Goal: Information Seeking & Learning: Learn about a topic

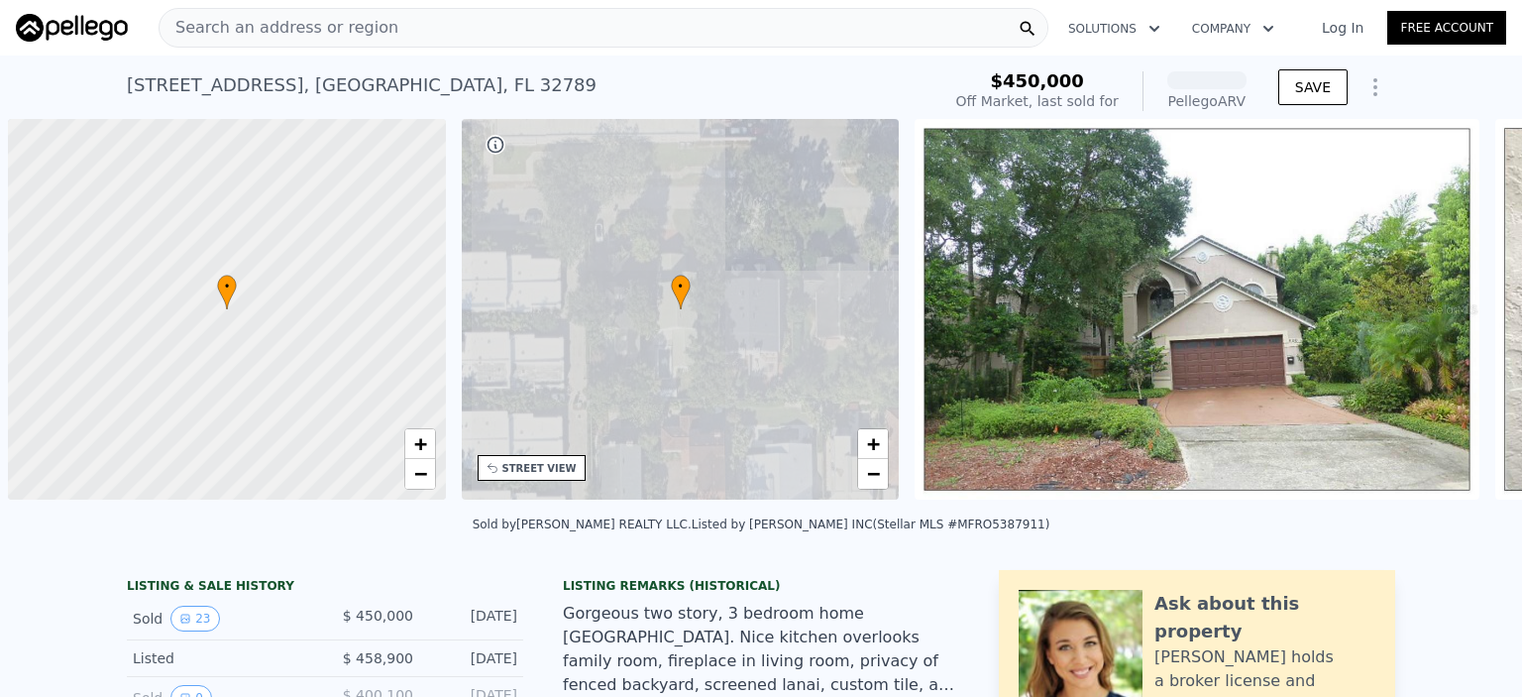
scroll to position [0, 8]
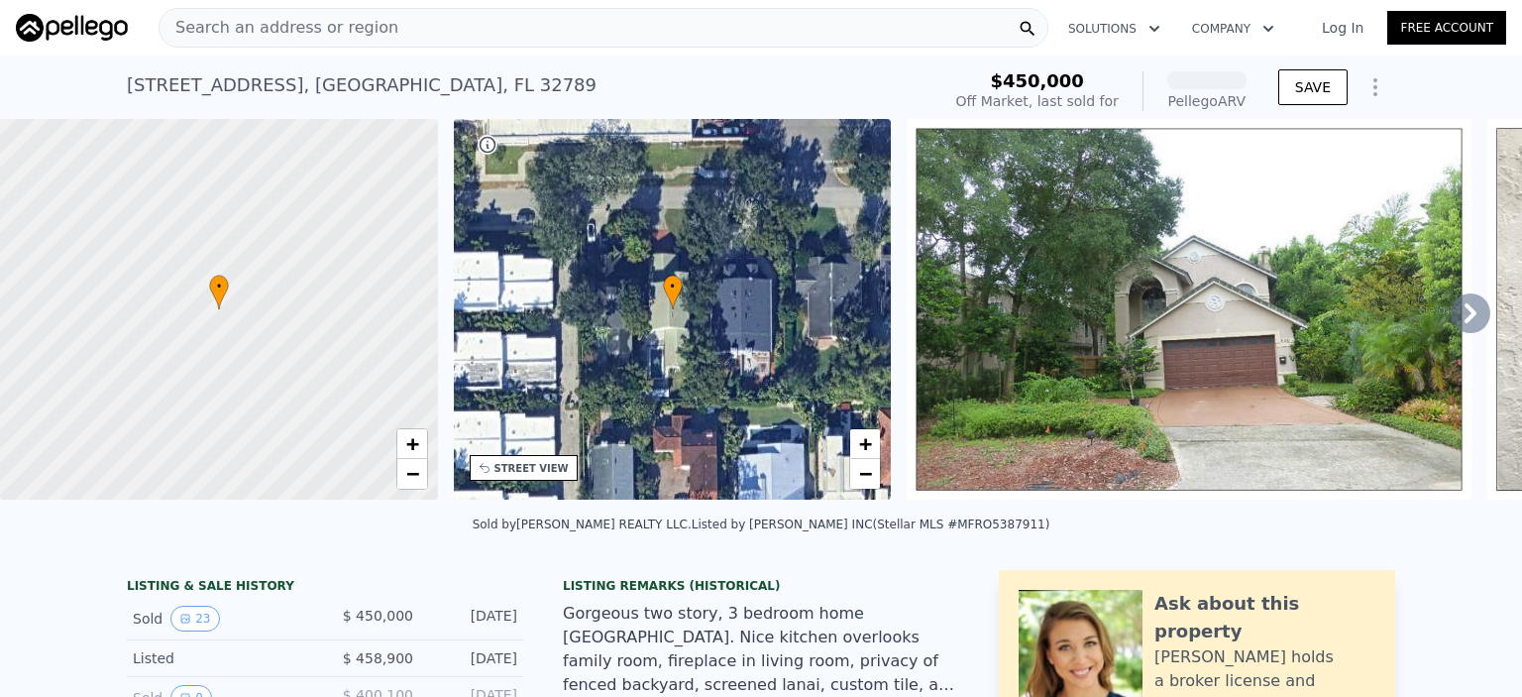
click at [252, 31] on span "Search an address or region" at bounding box center [279, 28] width 239 height 24
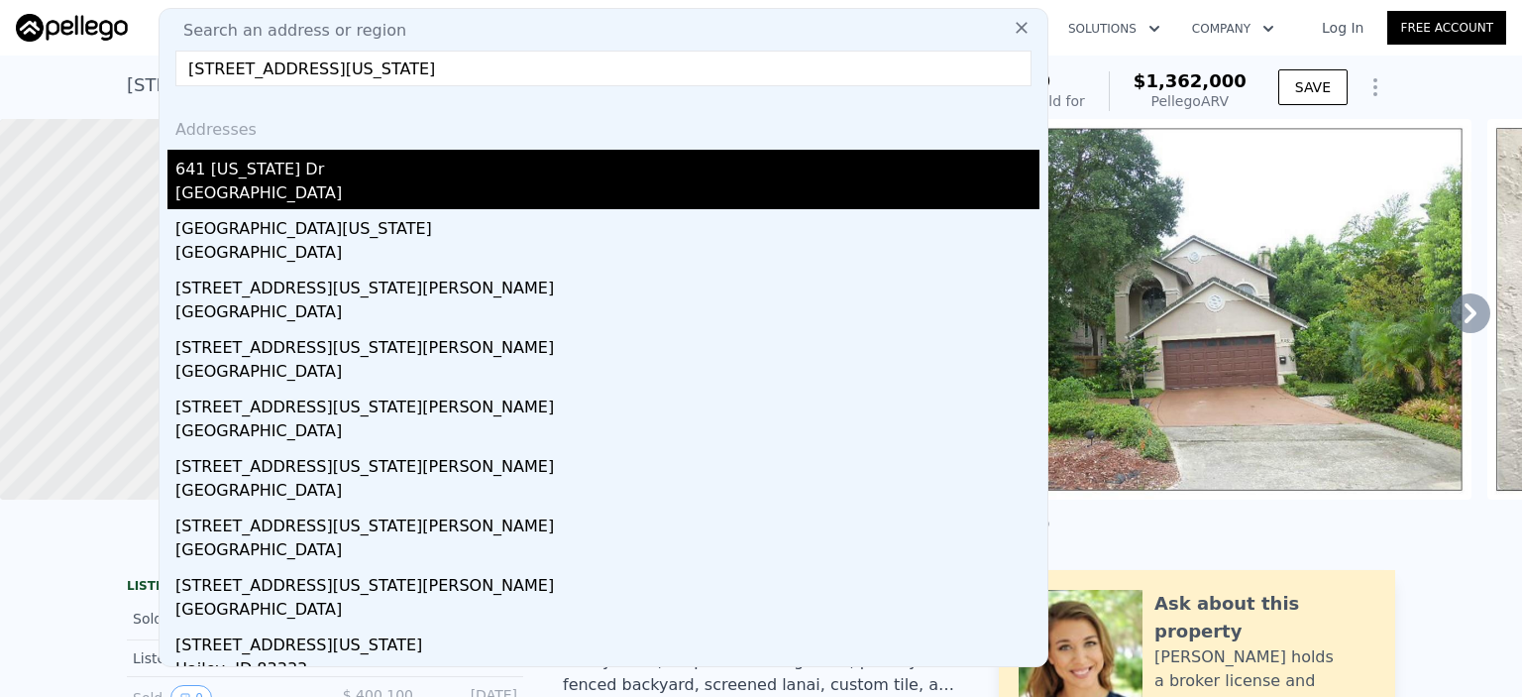
type input "[STREET_ADDRESS][US_STATE]"
click at [319, 196] on div "[GEOGRAPHIC_DATA]" at bounding box center [607, 195] width 864 height 28
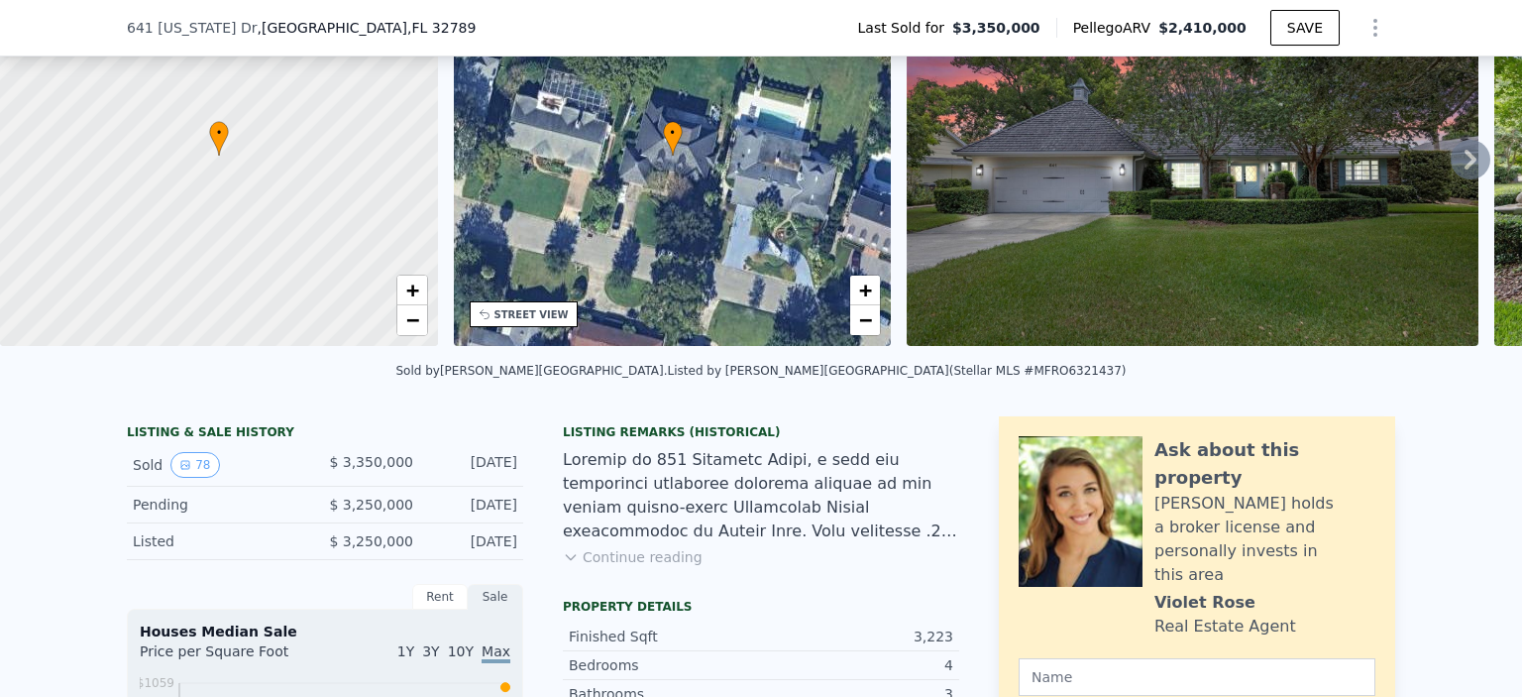
scroll to position [190, 0]
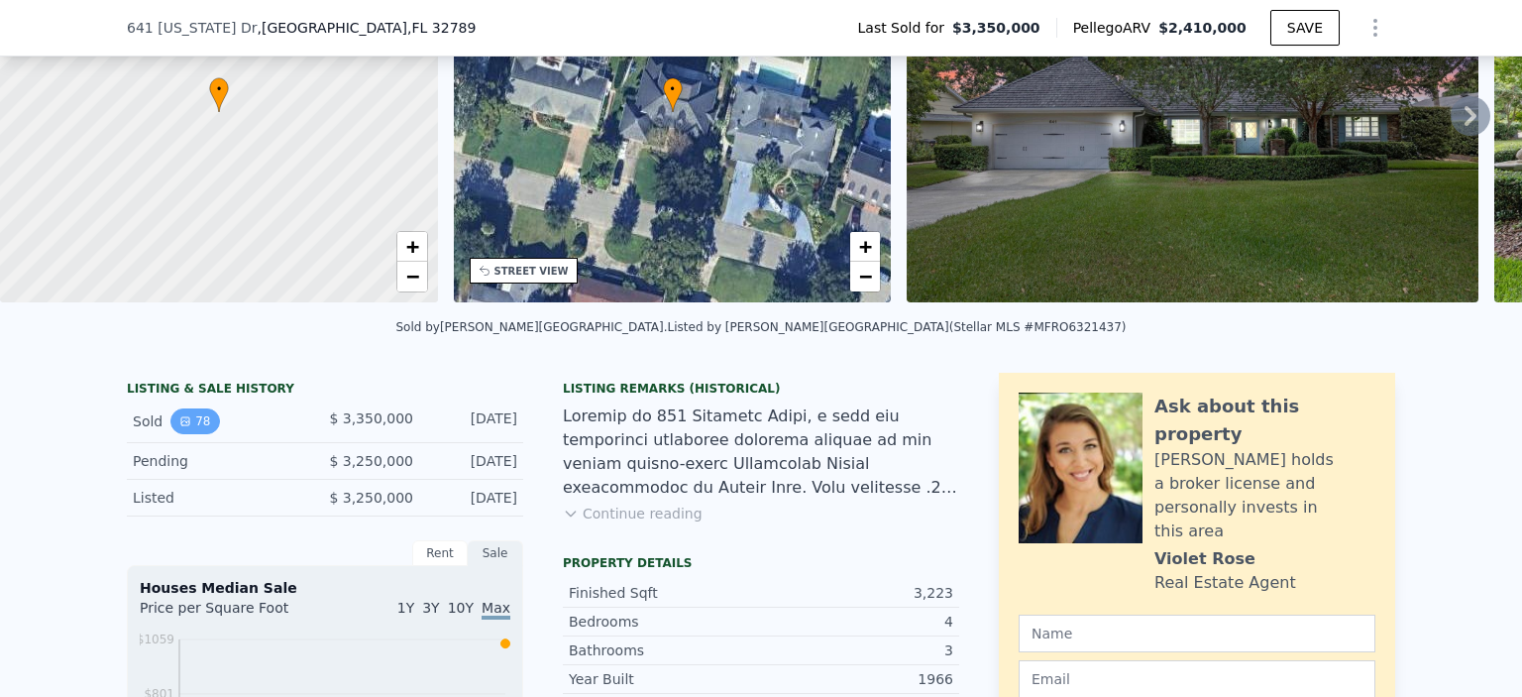
click at [190, 430] on button "78" at bounding box center [194, 421] width 49 height 26
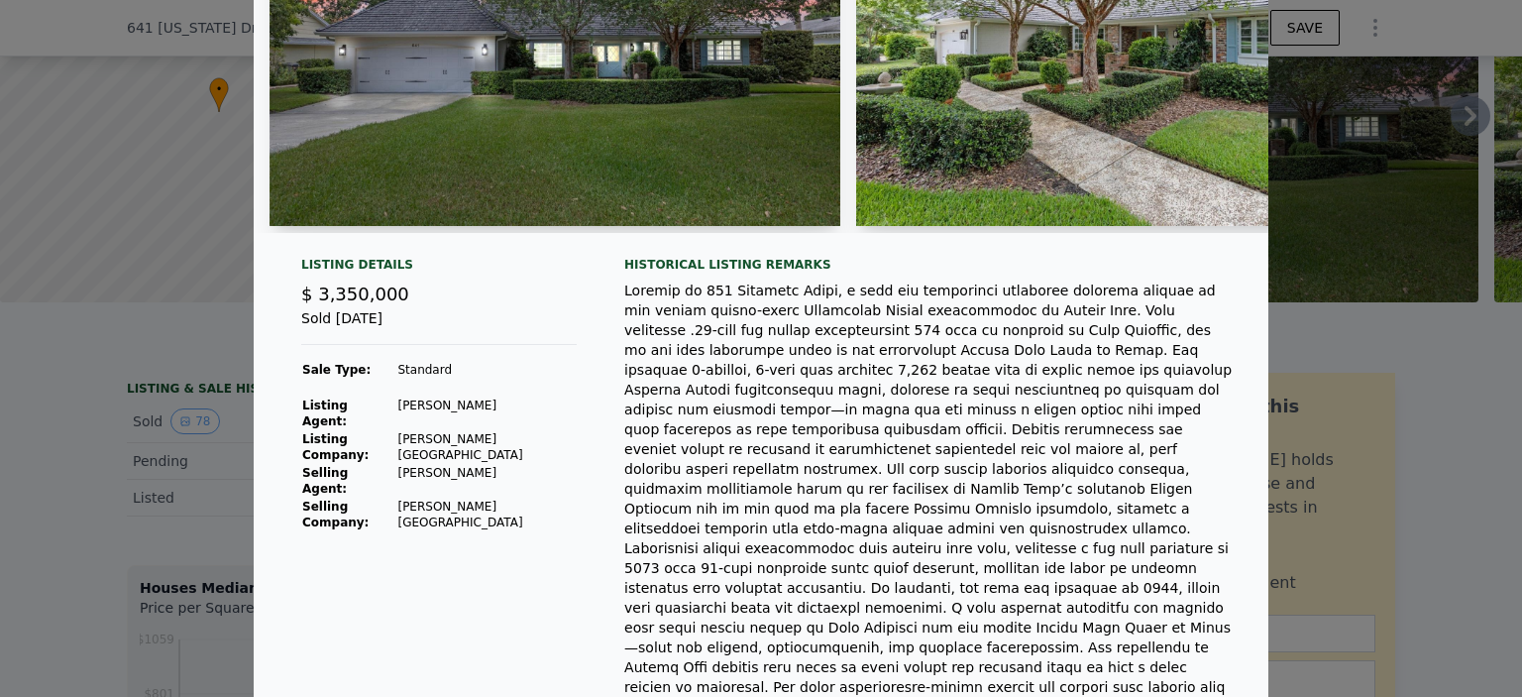
scroll to position [297, 0]
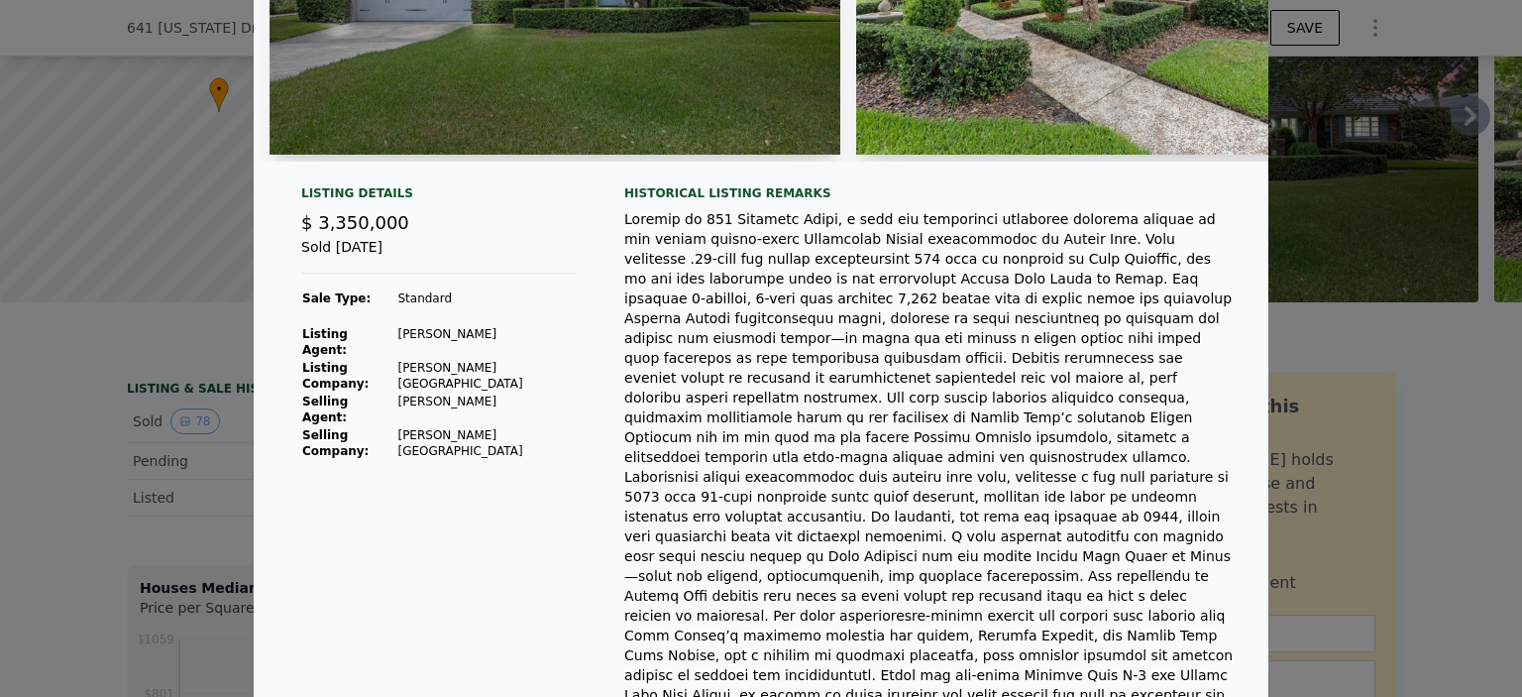
click at [1351, 318] on div at bounding box center [761, 348] width 1522 height 697
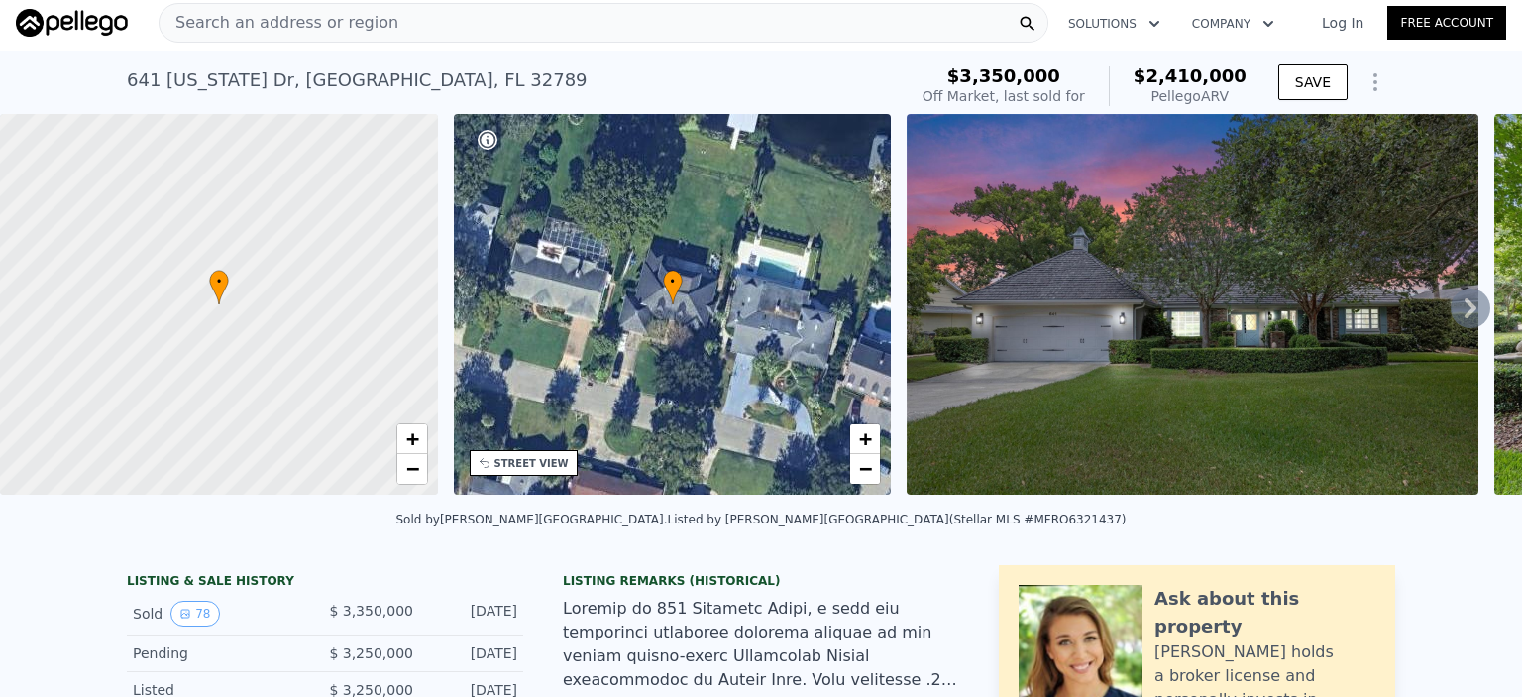
scroll to position [0, 0]
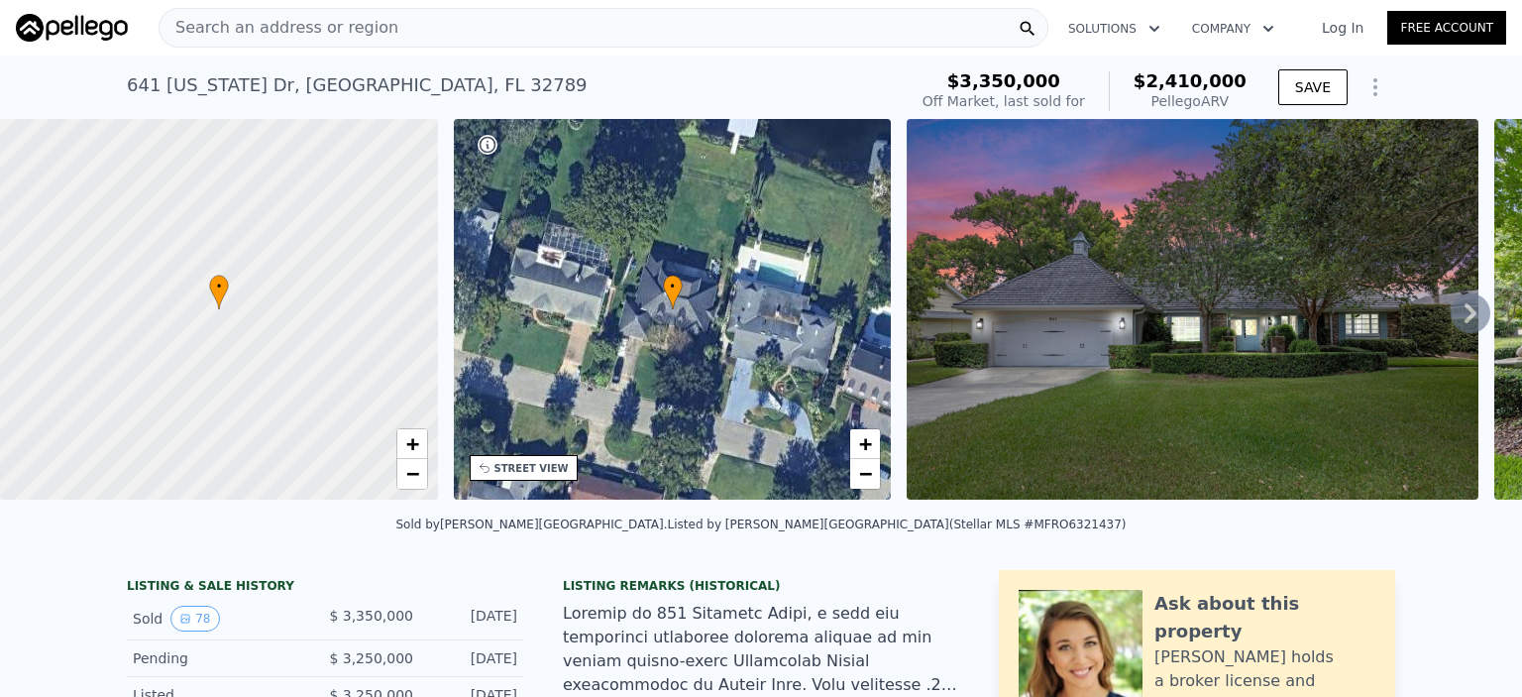
click at [1461, 312] on icon at bounding box center [1471, 313] width 40 height 40
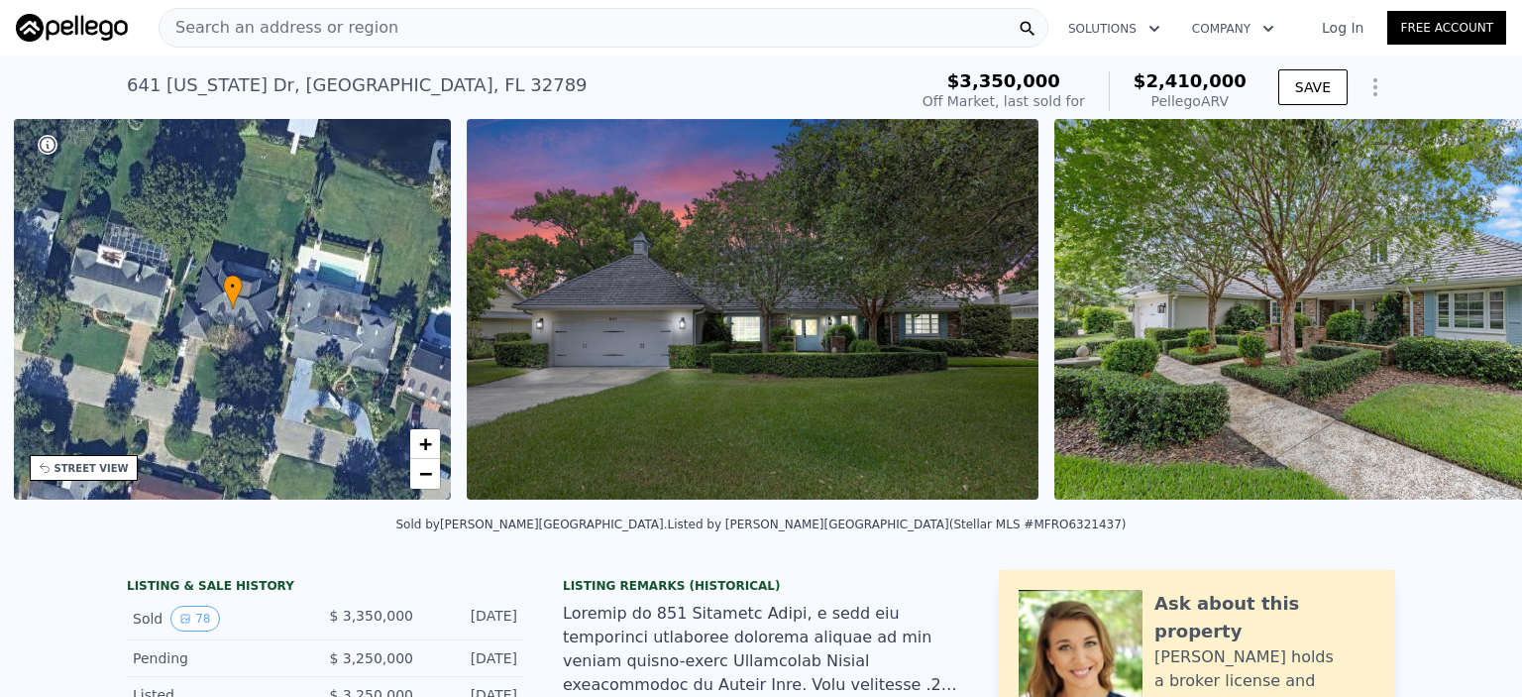
scroll to position [0, 461]
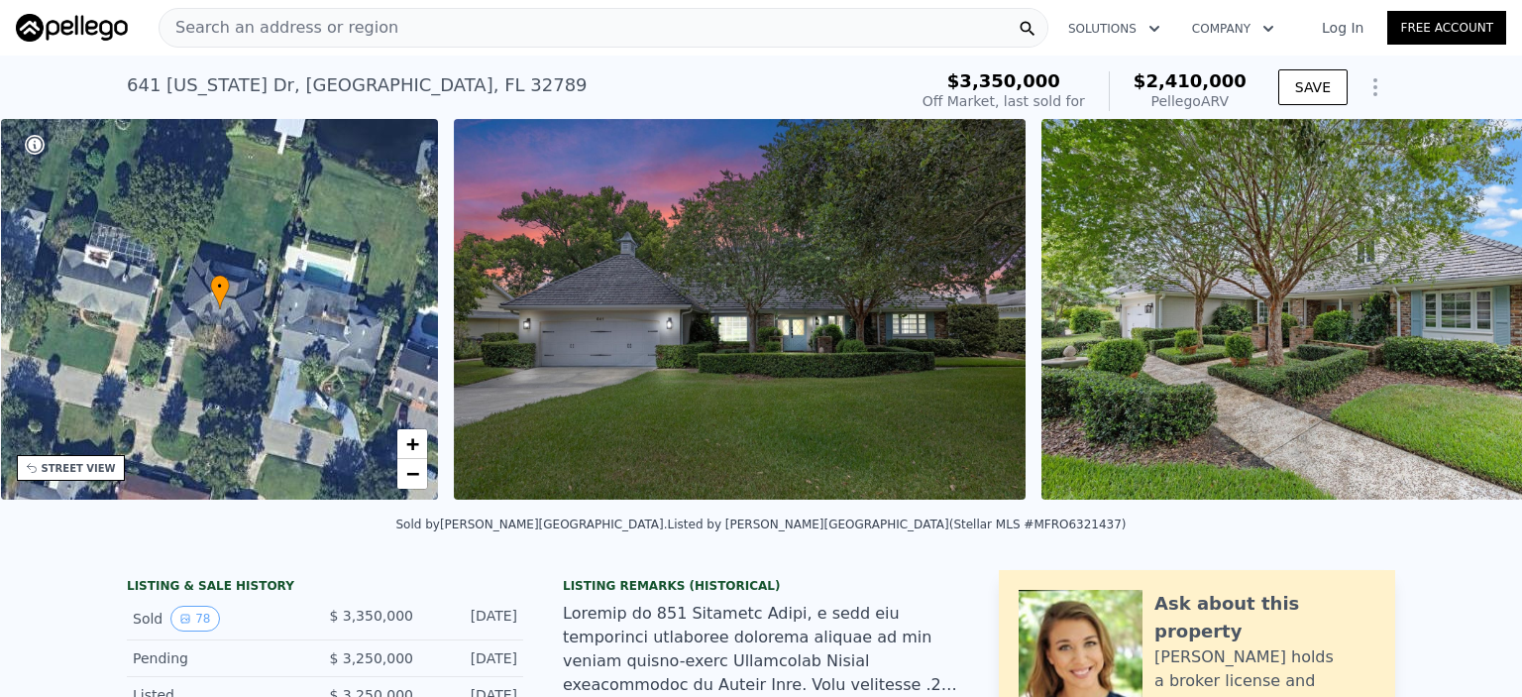
click at [1462, 318] on img at bounding box center [1326, 309] width 571 height 381
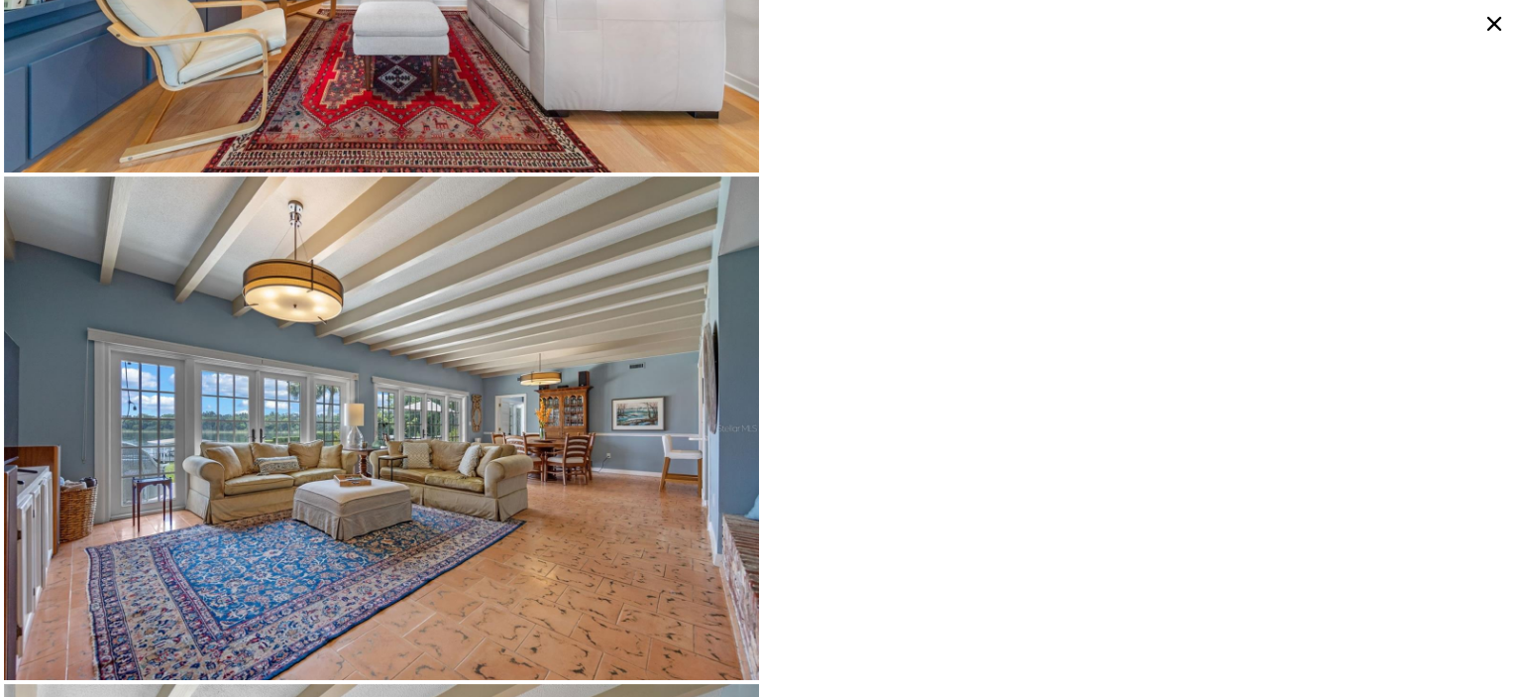
scroll to position [3938, 0]
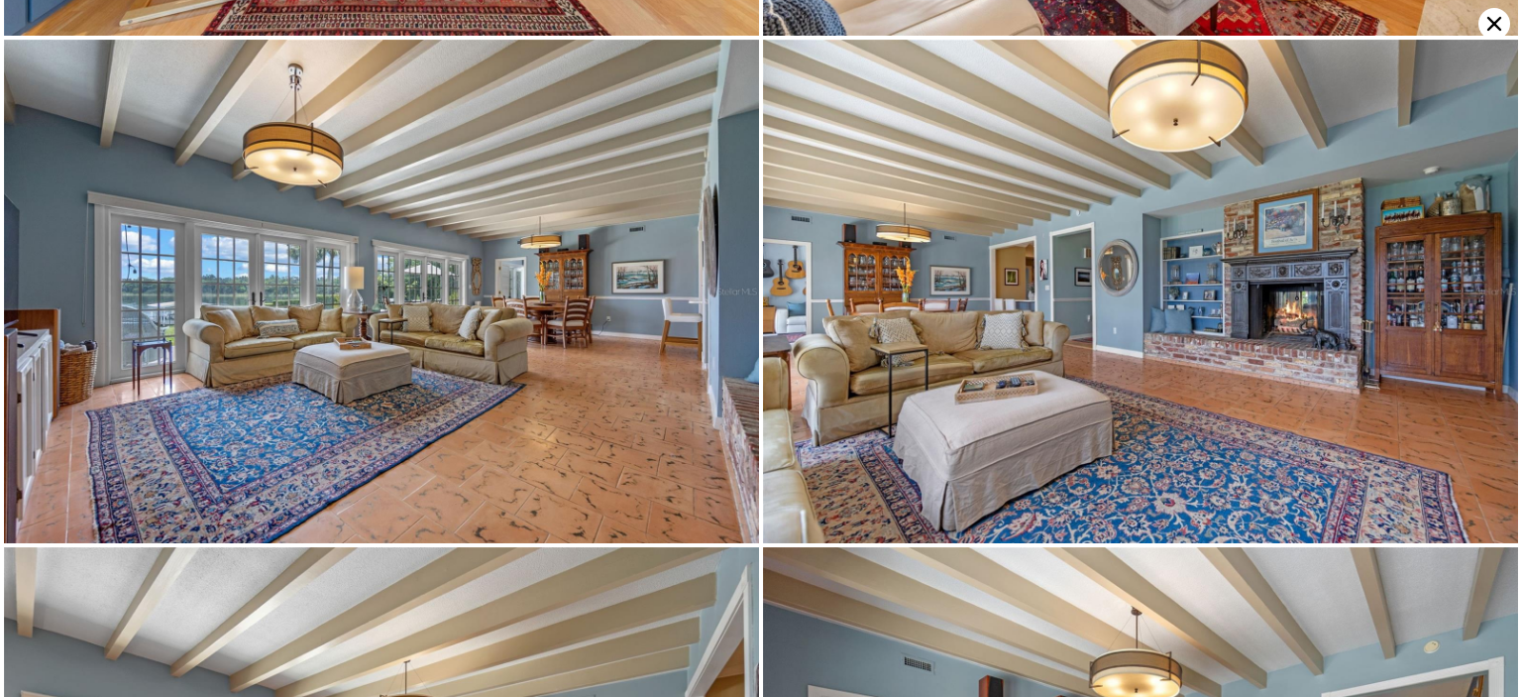
click at [1489, 35] on icon at bounding box center [1494, 24] width 32 height 32
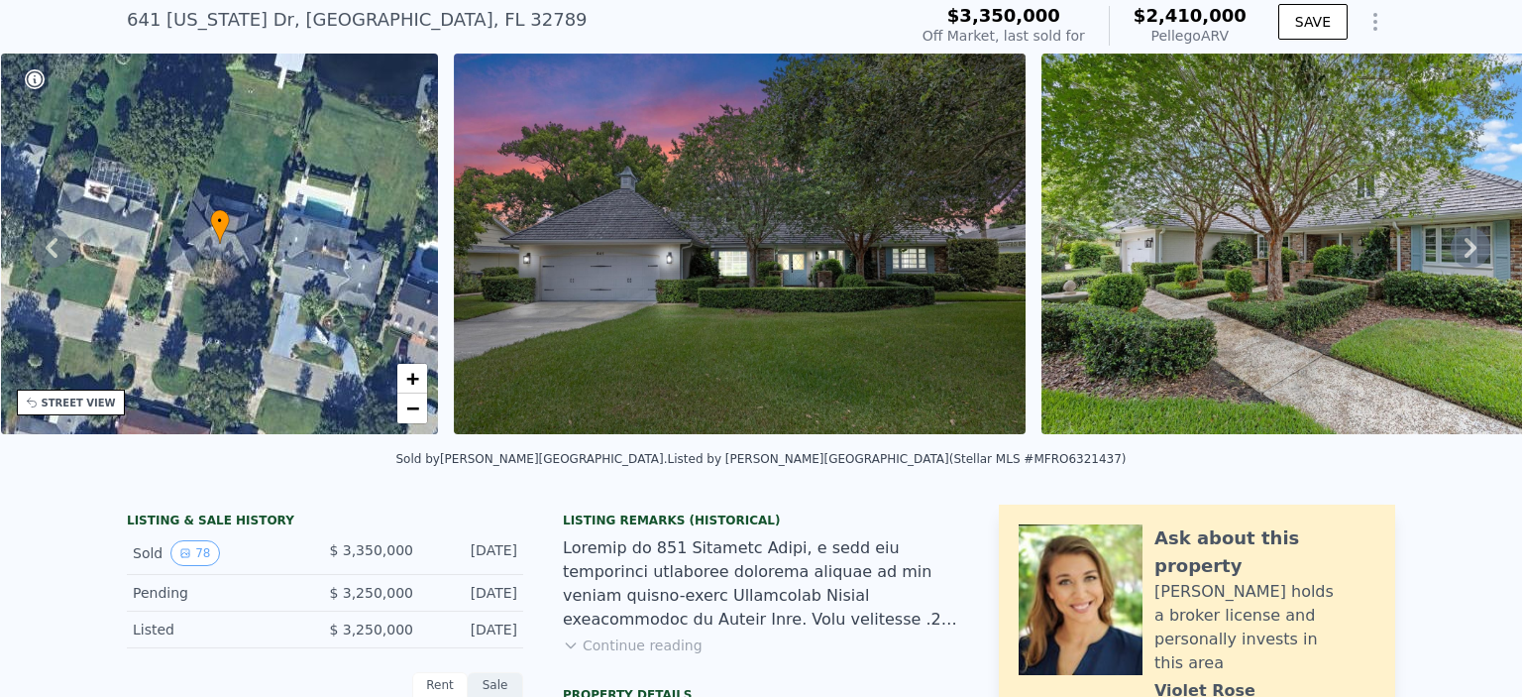
scroll to position [91, 0]
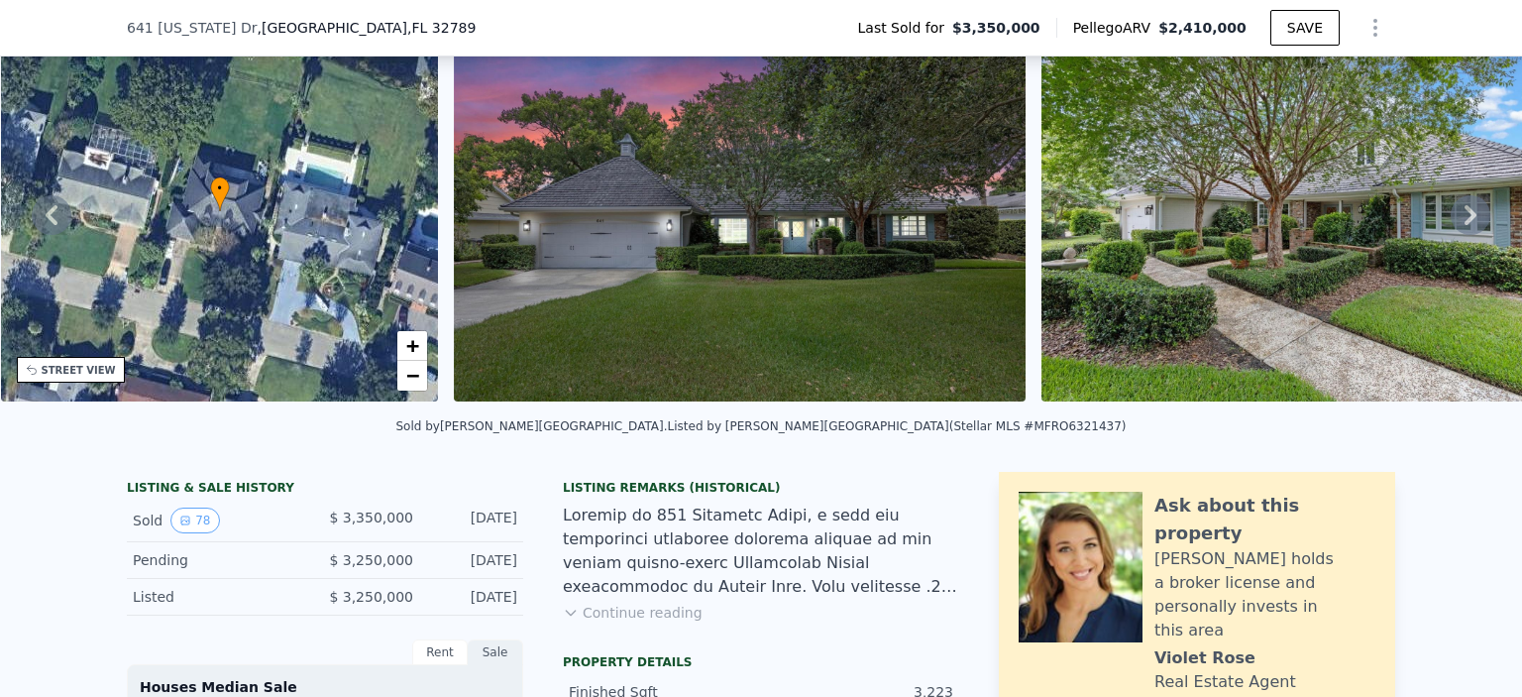
click at [1451, 215] on icon at bounding box center [1471, 215] width 40 height 40
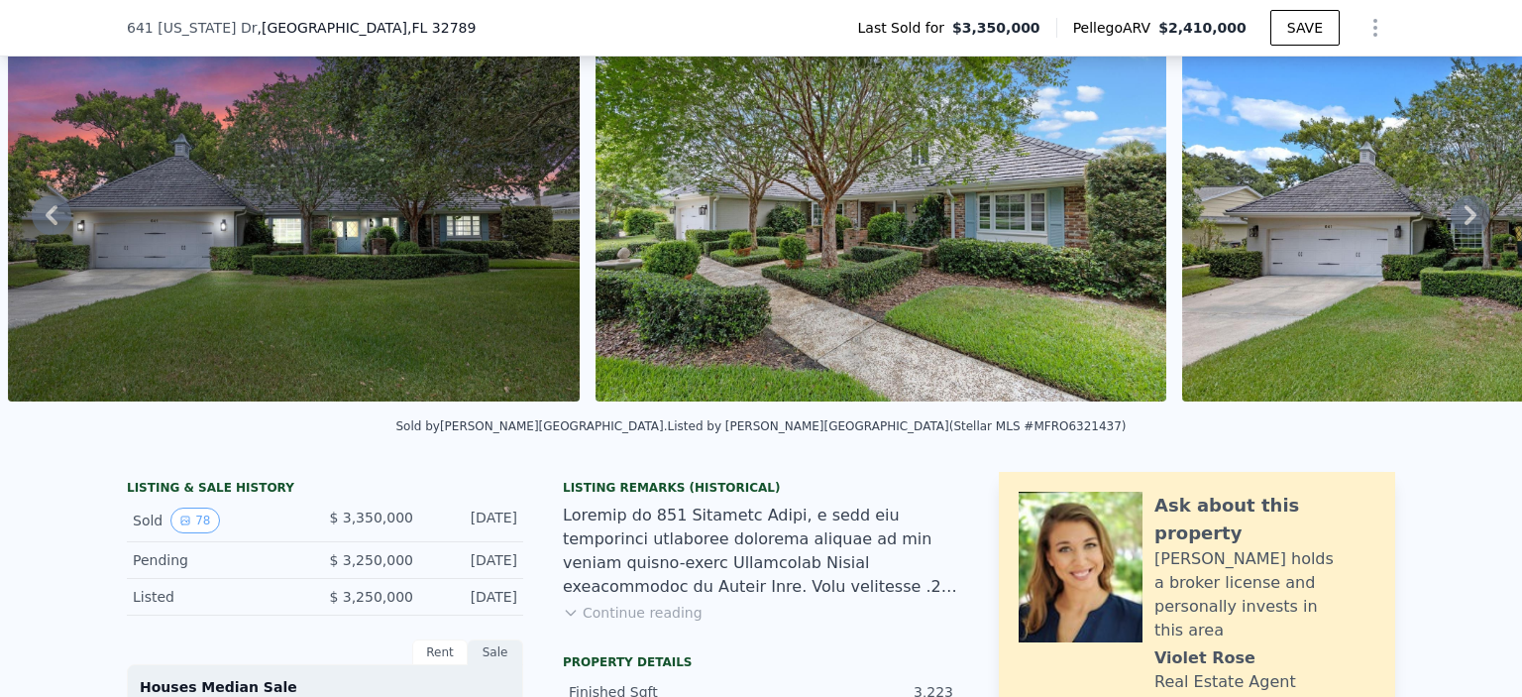
click at [1451, 217] on icon at bounding box center [1471, 215] width 40 height 40
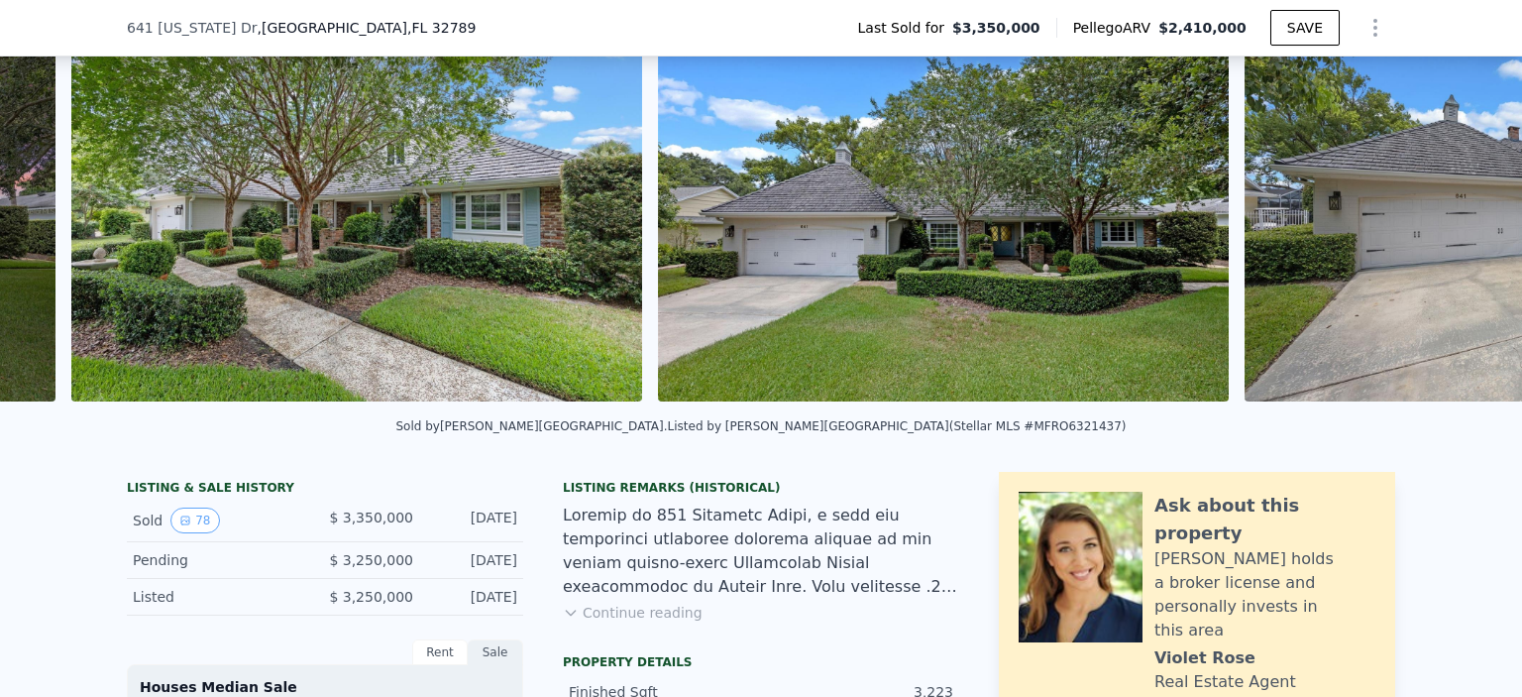
scroll to position [0, 1493]
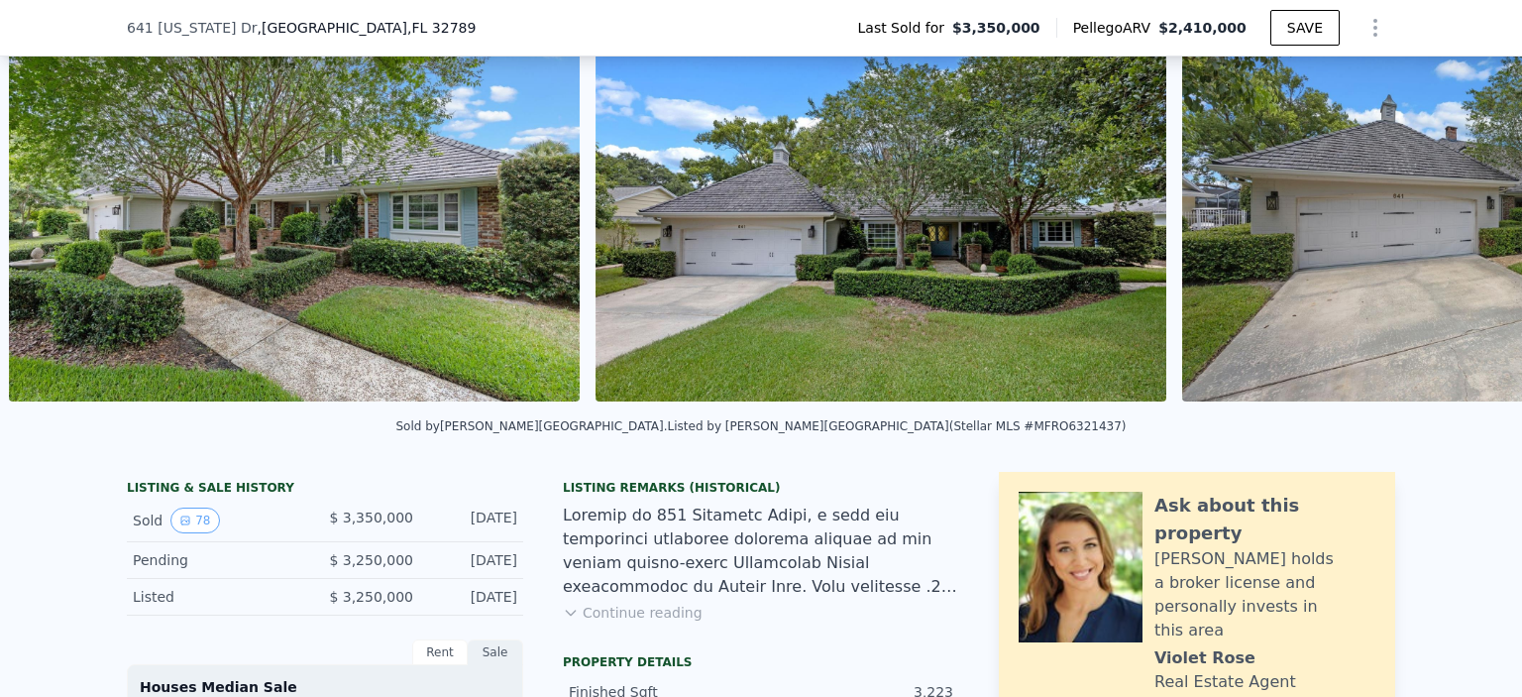
click at [1447, 220] on img at bounding box center [1467, 211] width 571 height 381
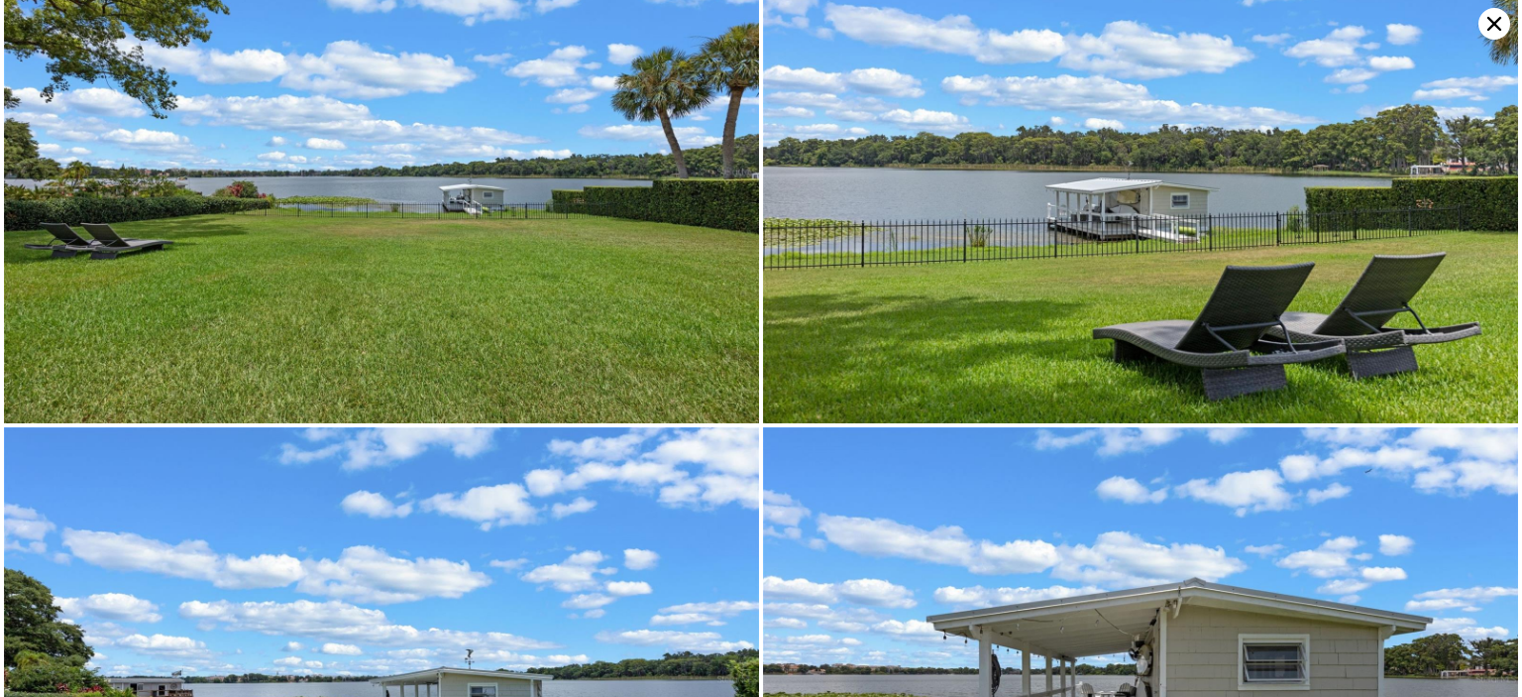
scroll to position [12472, 0]
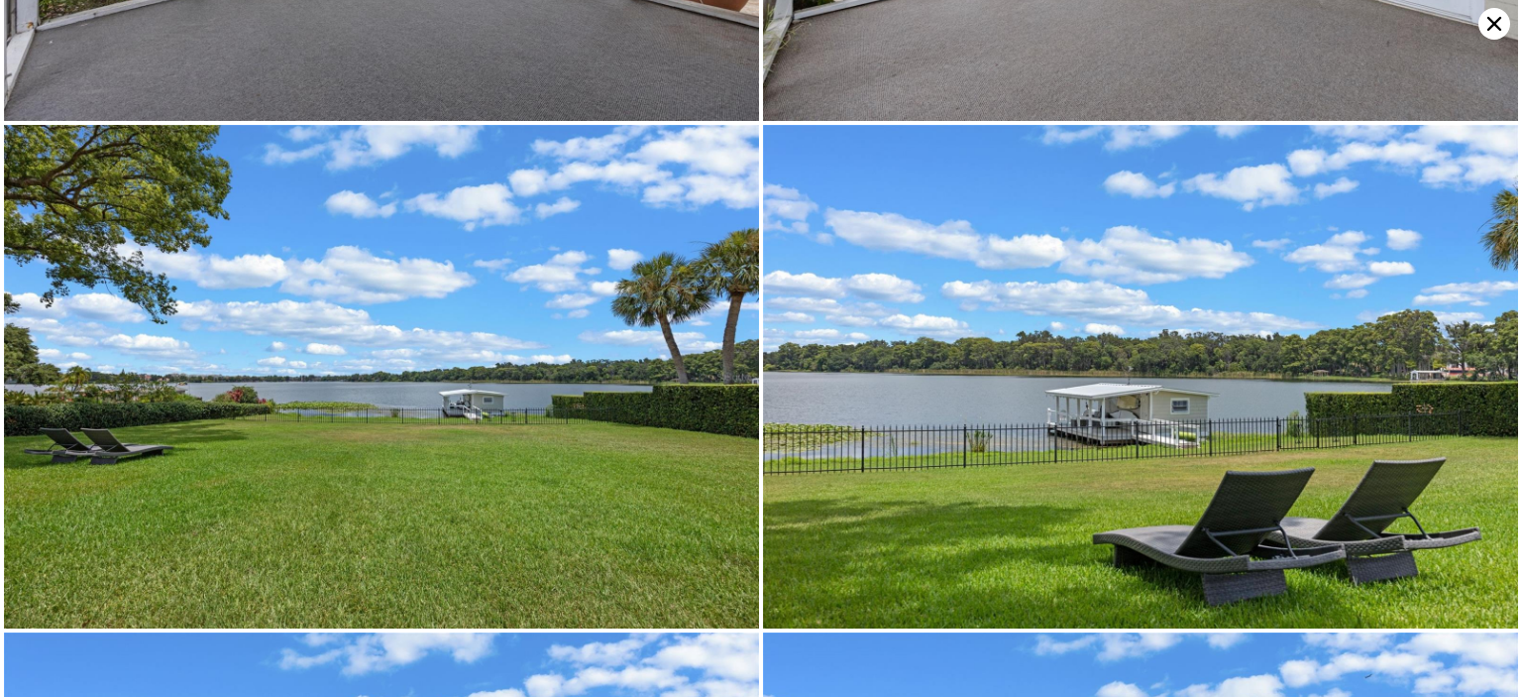
click at [1494, 16] on icon at bounding box center [1494, 24] width 32 height 32
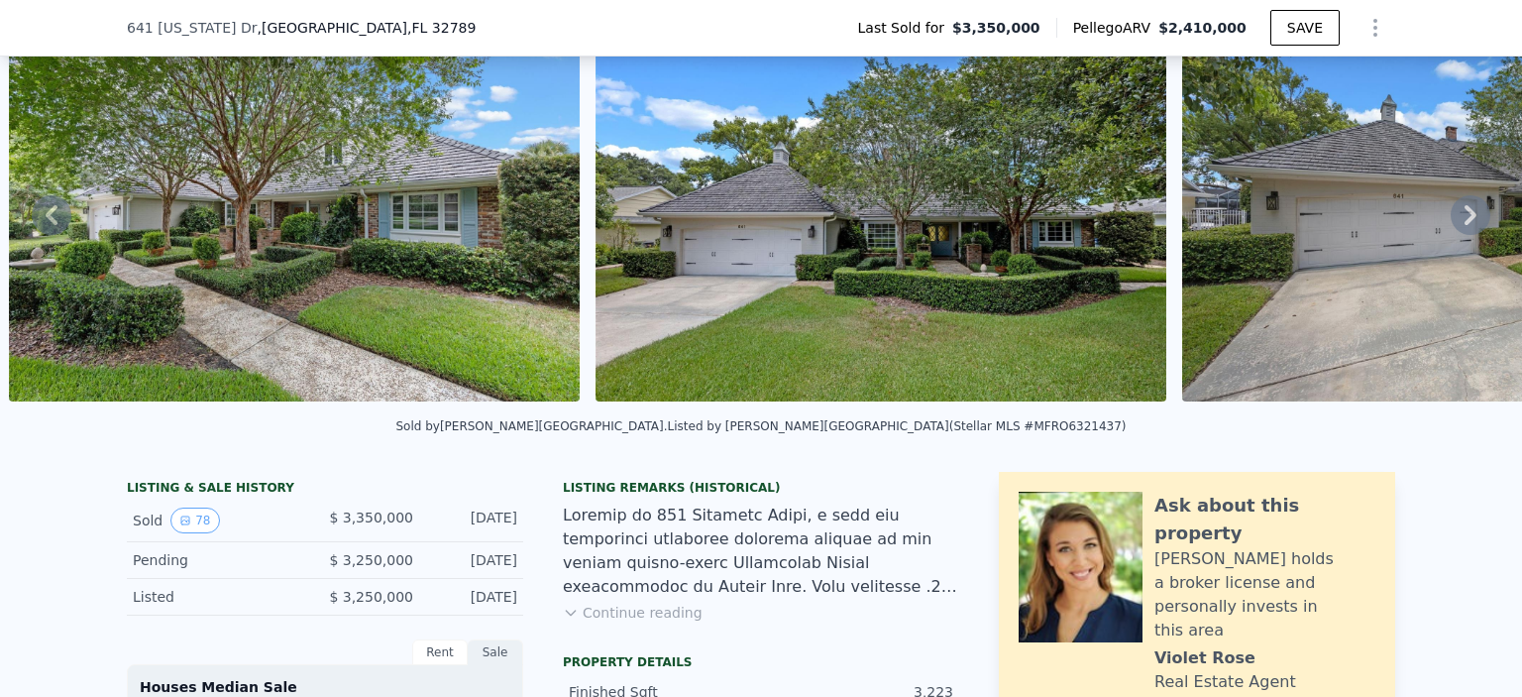
click at [1462, 216] on icon at bounding box center [1471, 215] width 40 height 40
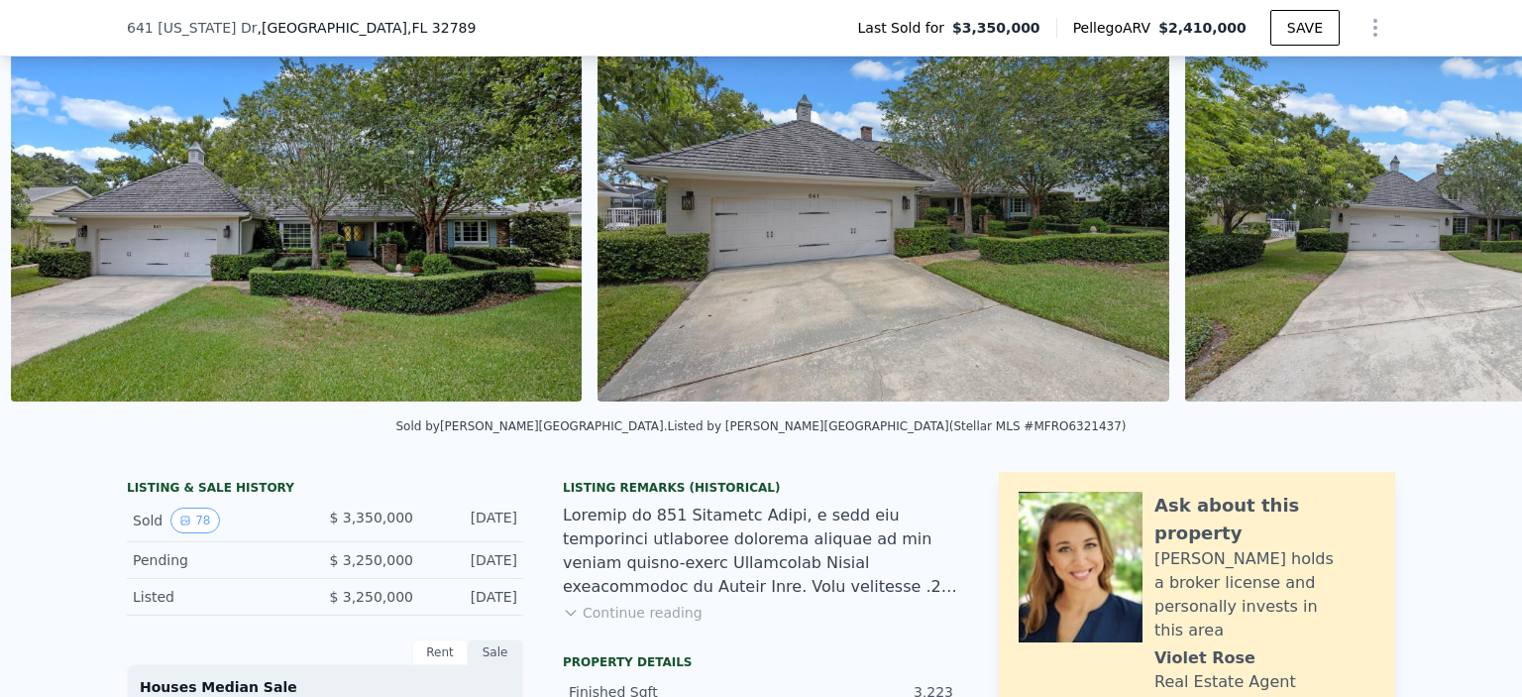
scroll to position [0, 2081]
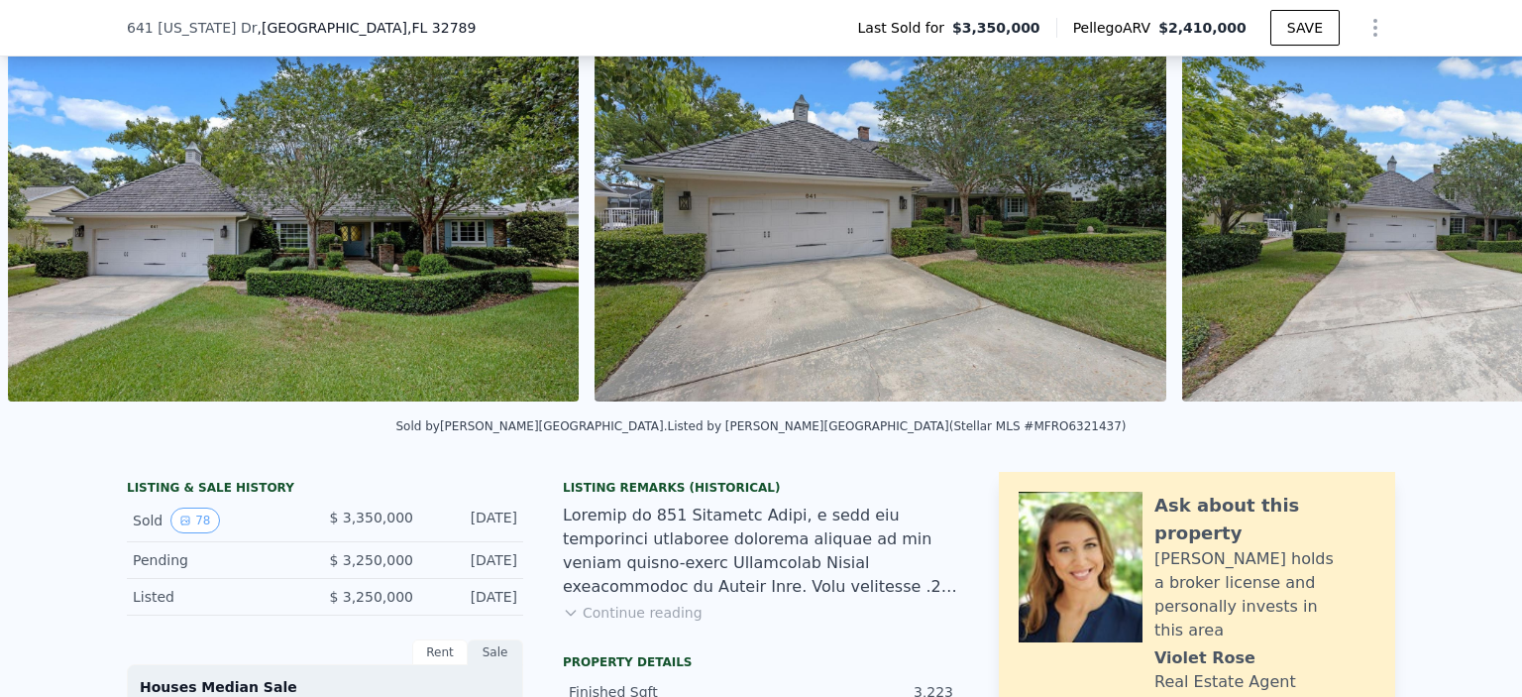
click at [1463, 216] on img at bounding box center [1467, 211] width 571 height 381
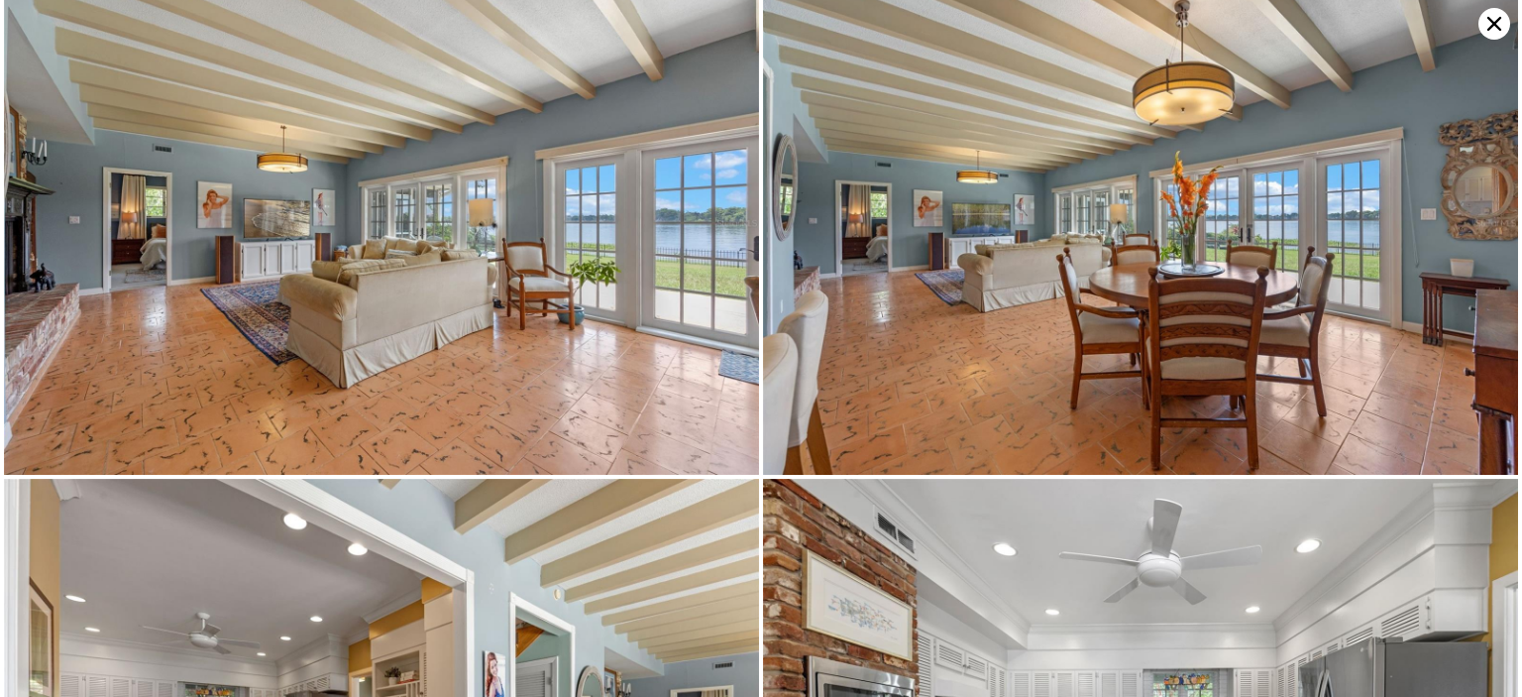
scroll to position [4439, 0]
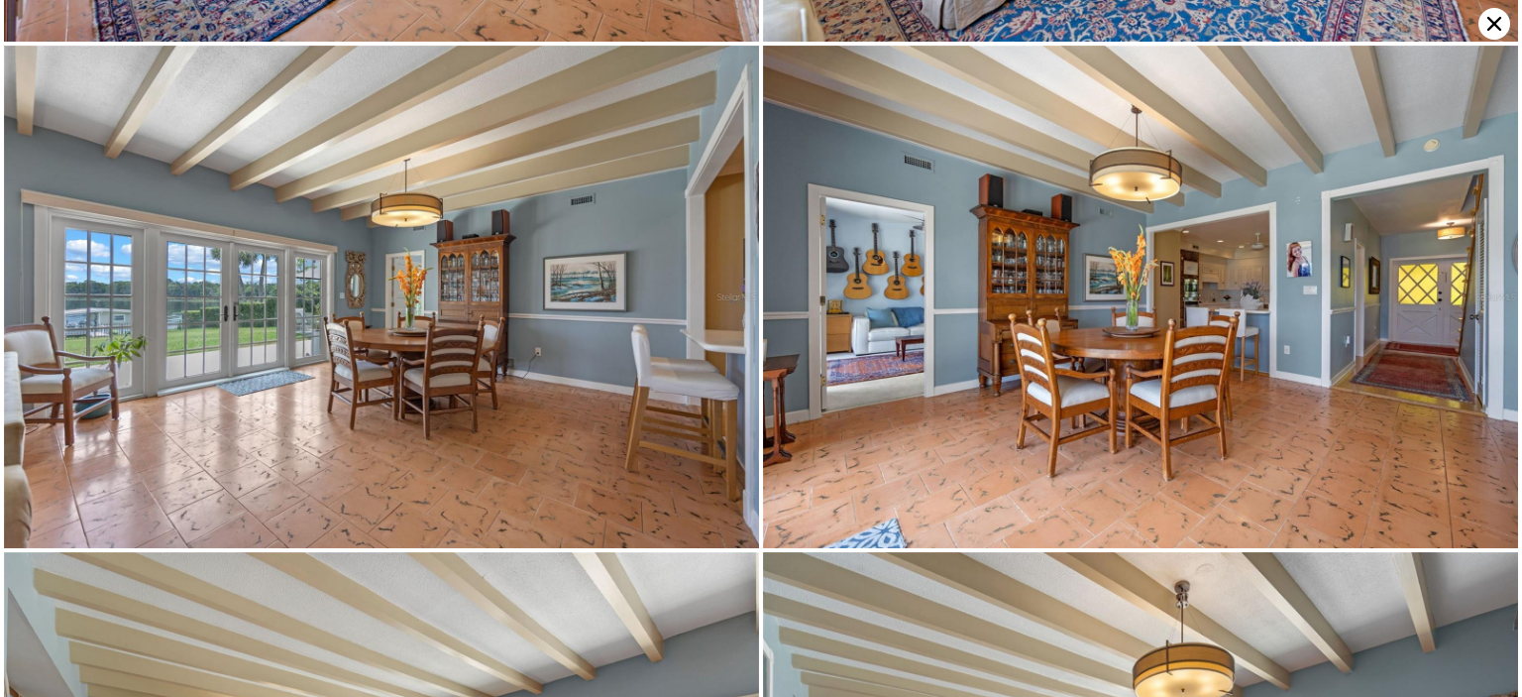
click at [1492, 28] on icon at bounding box center [1494, 24] width 32 height 32
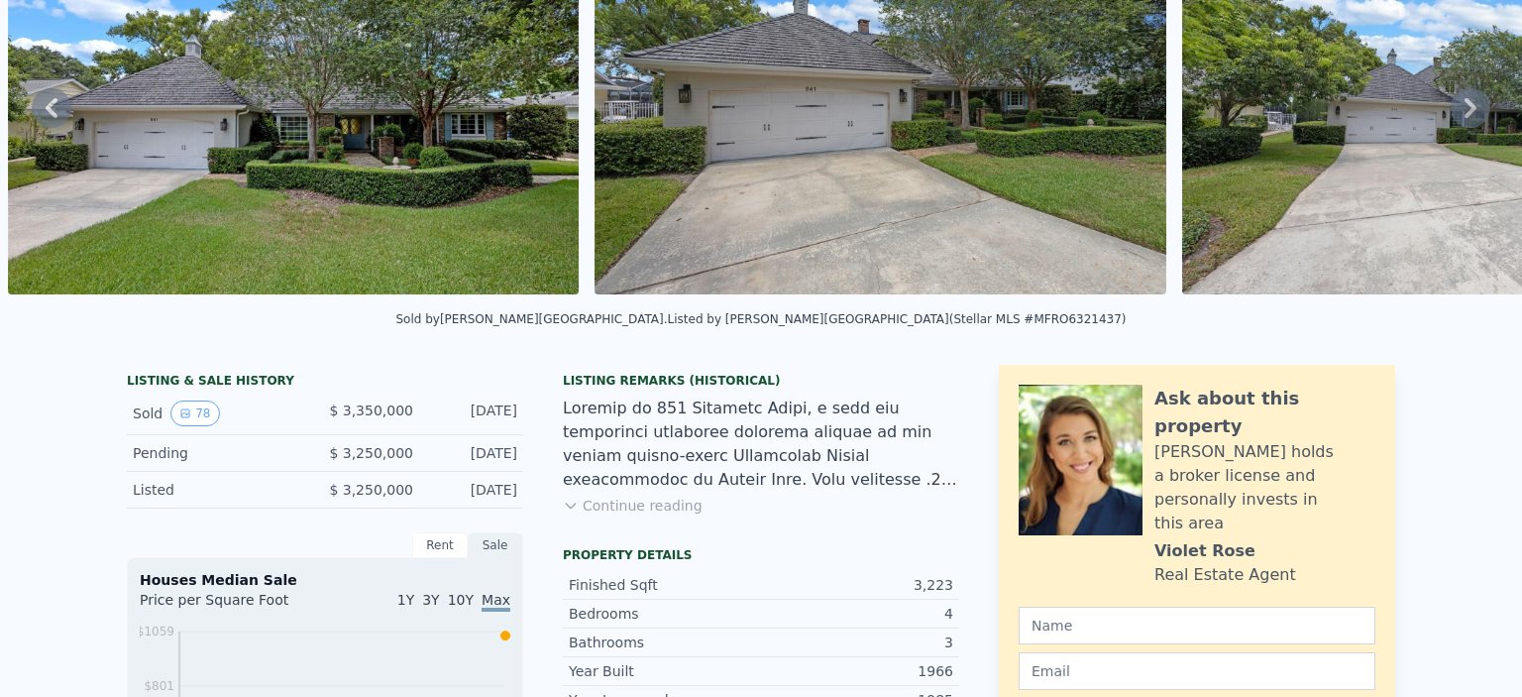
scroll to position [0, 0]
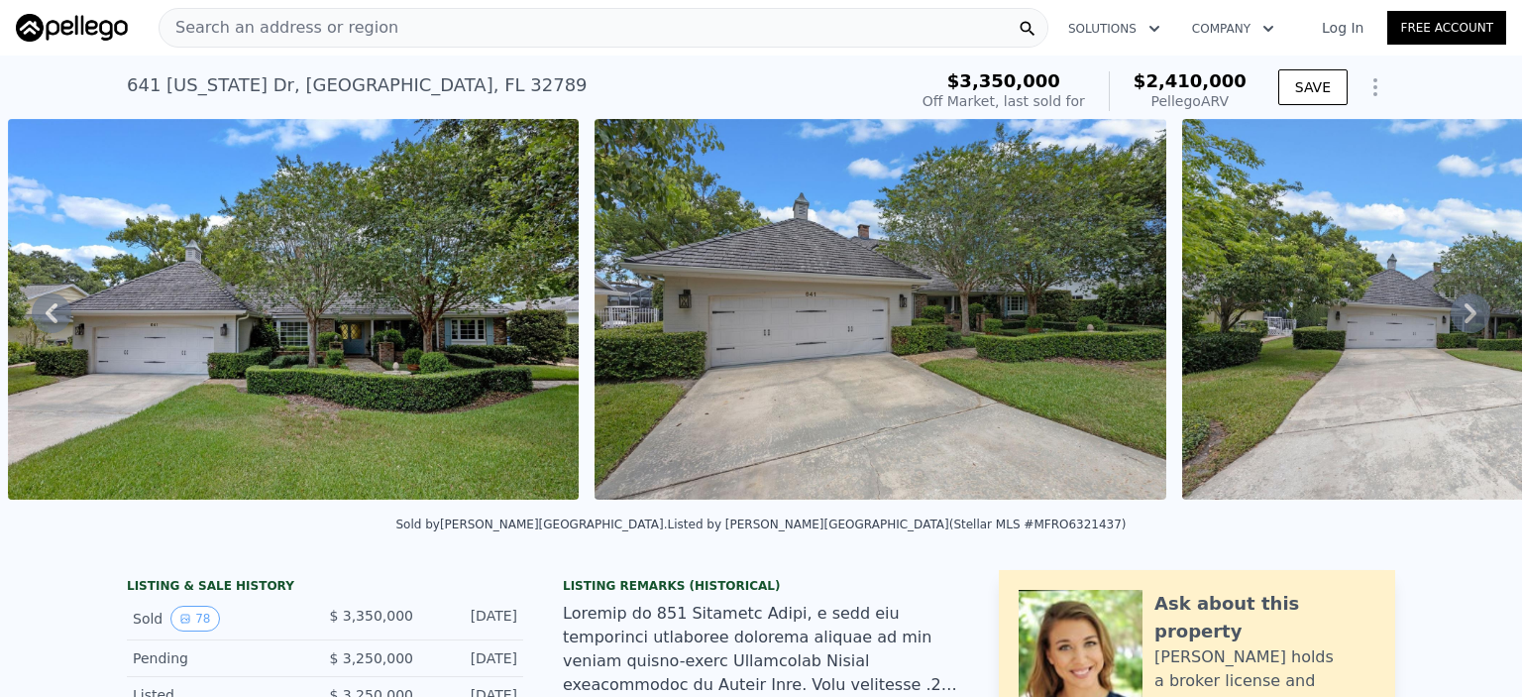
click at [1451, 314] on icon at bounding box center [1471, 313] width 40 height 40
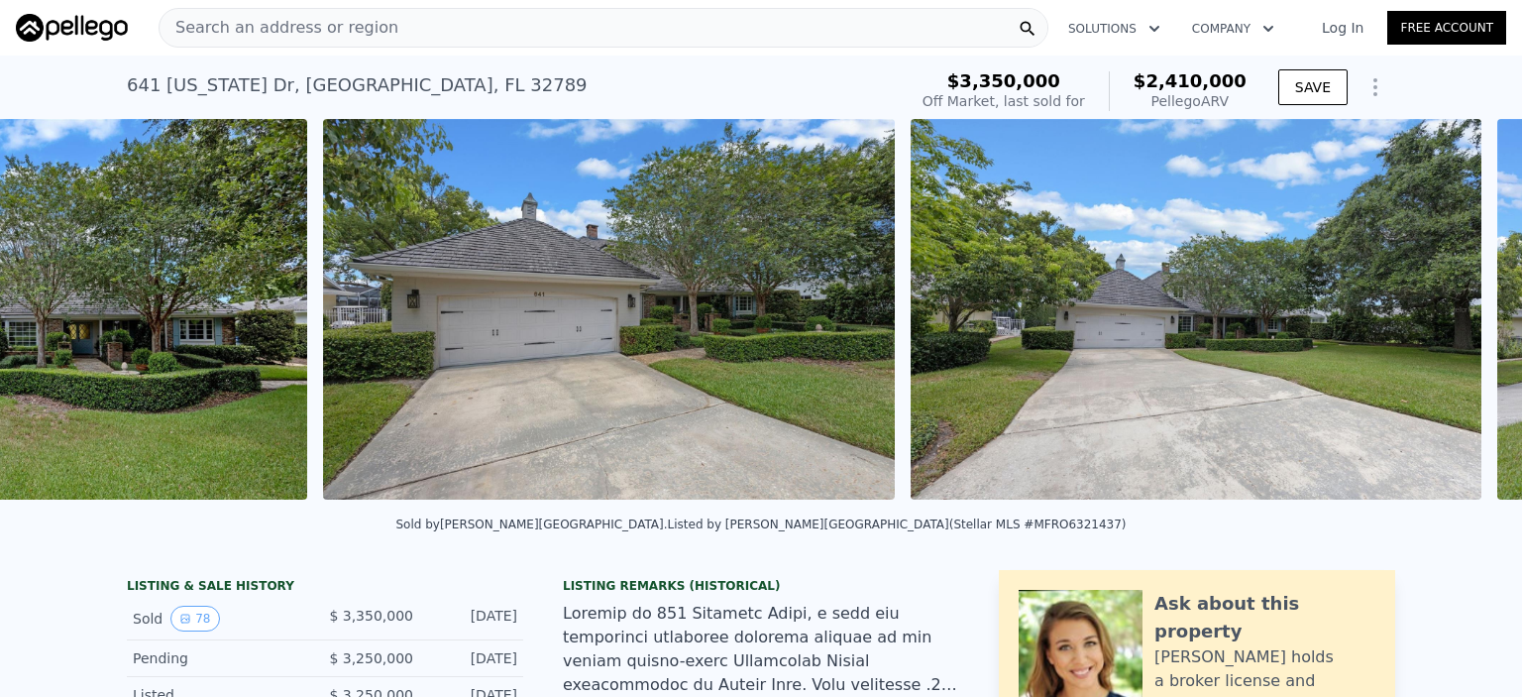
scroll to position [0, 2668]
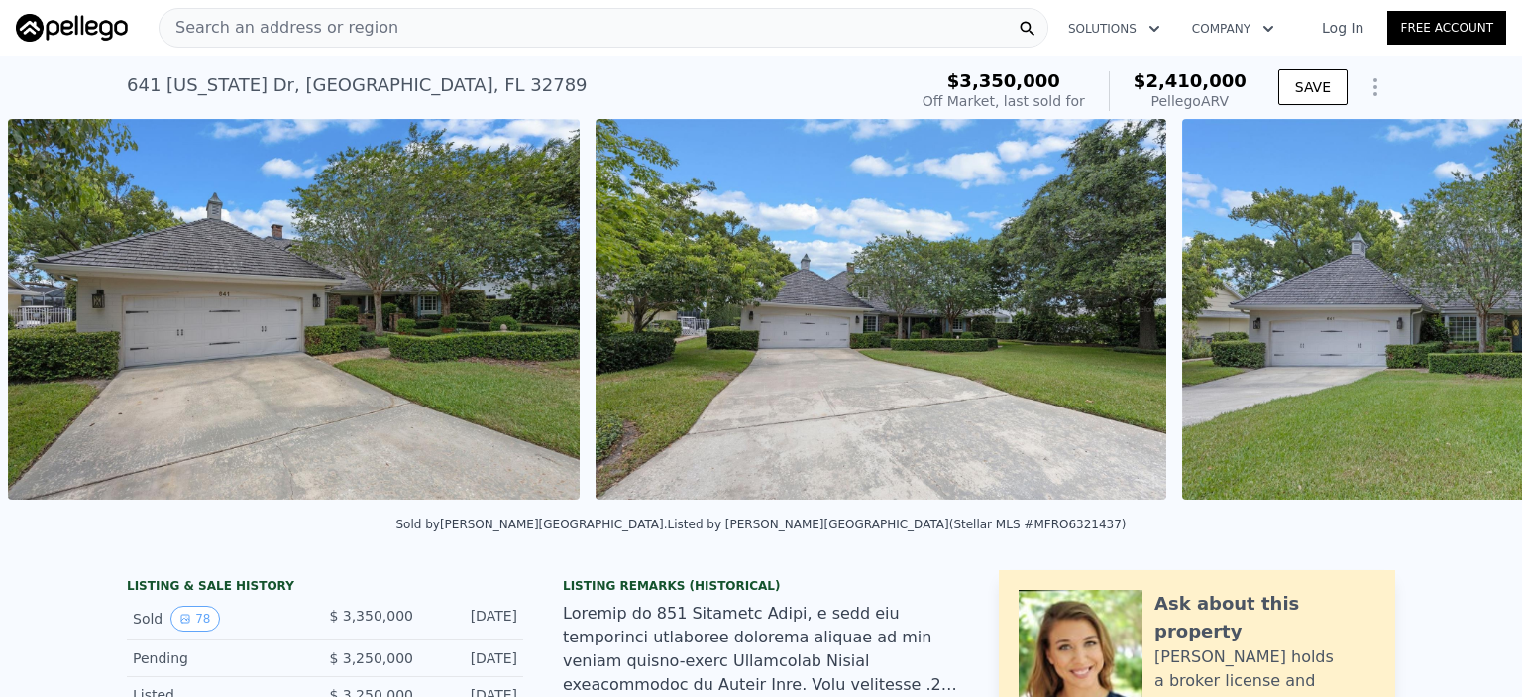
click at [1444, 312] on img at bounding box center [1467, 309] width 571 height 381
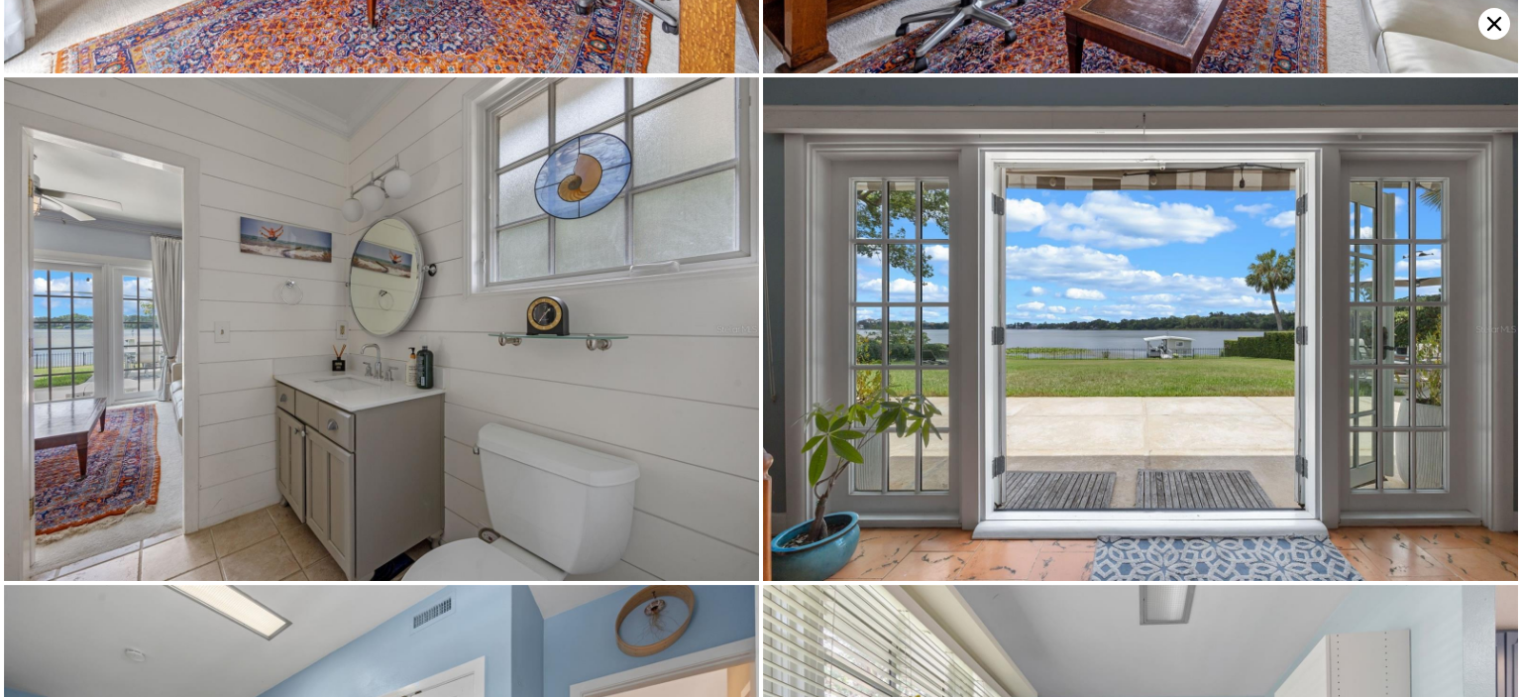
scroll to position [8455, 0]
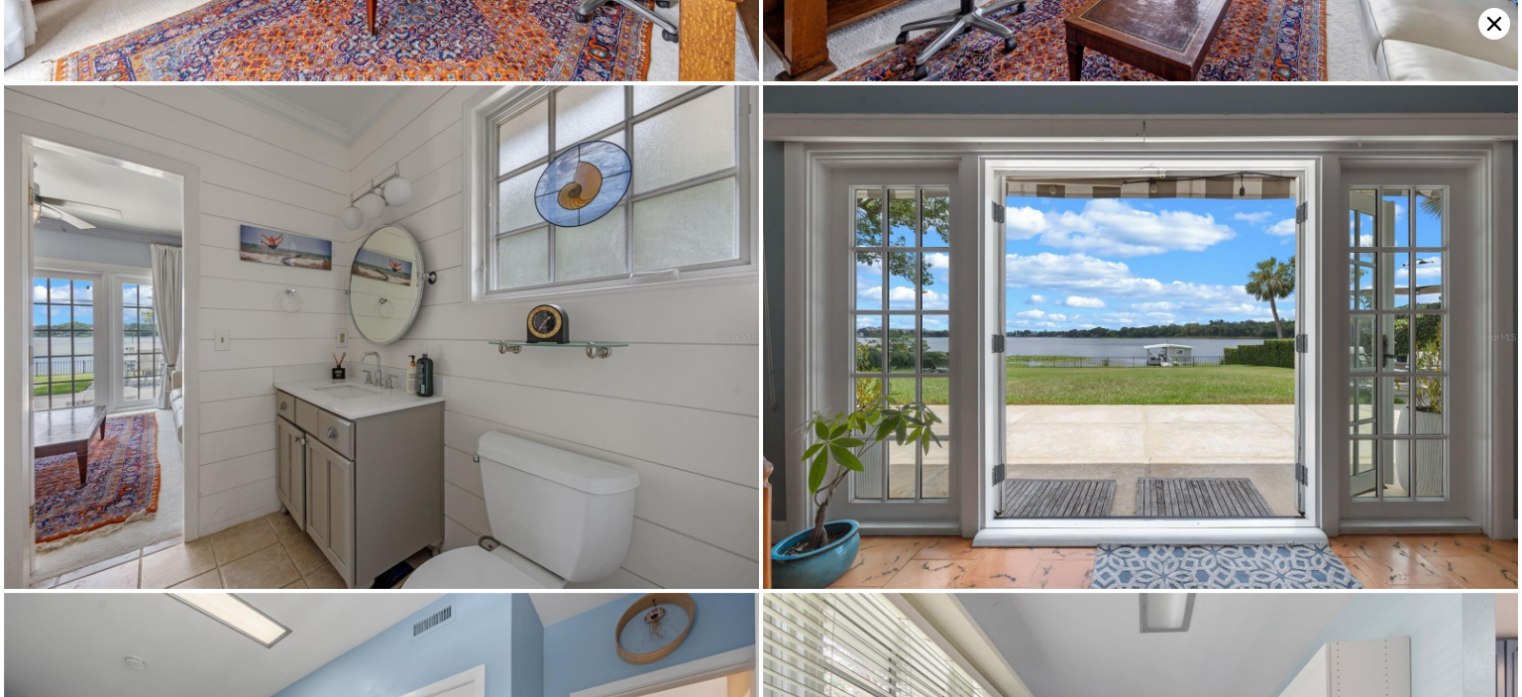
click at [1484, 23] on icon at bounding box center [1494, 24] width 32 height 32
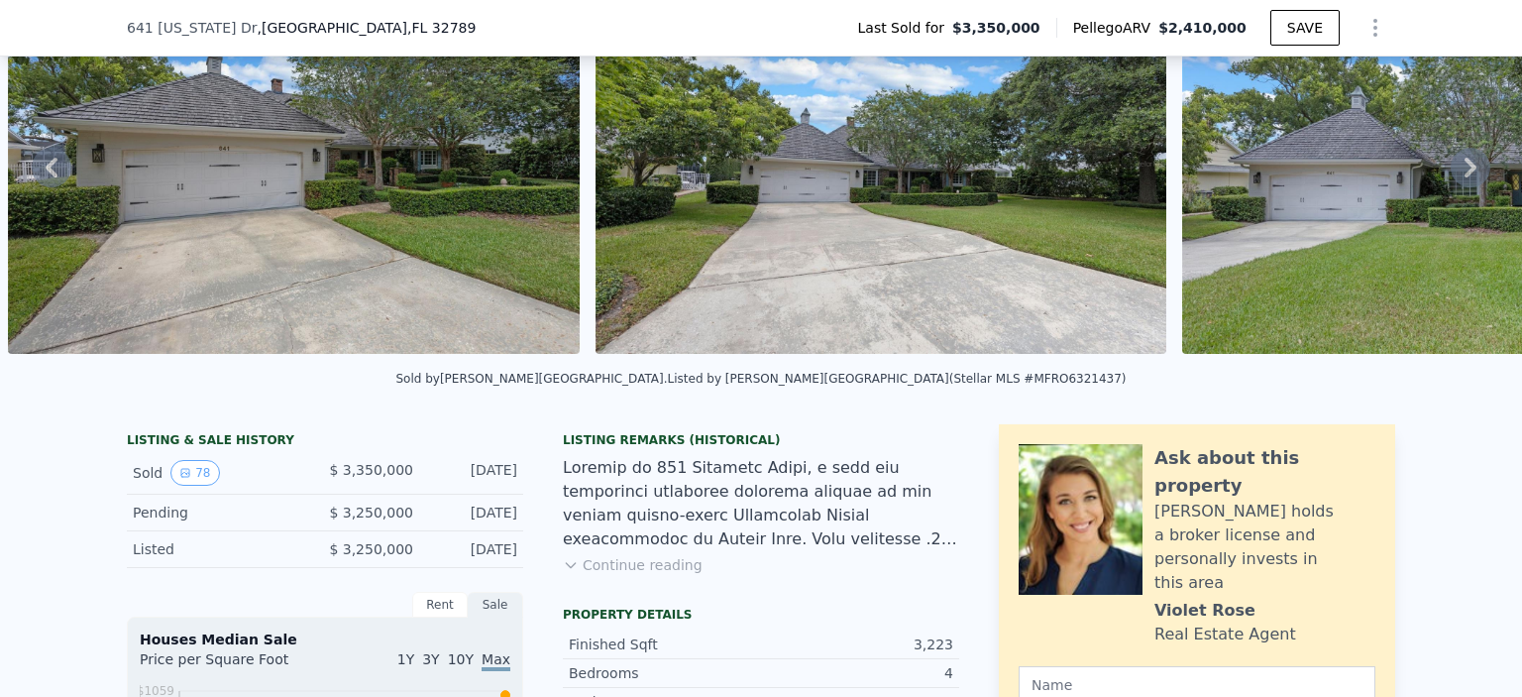
scroll to position [388, 0]
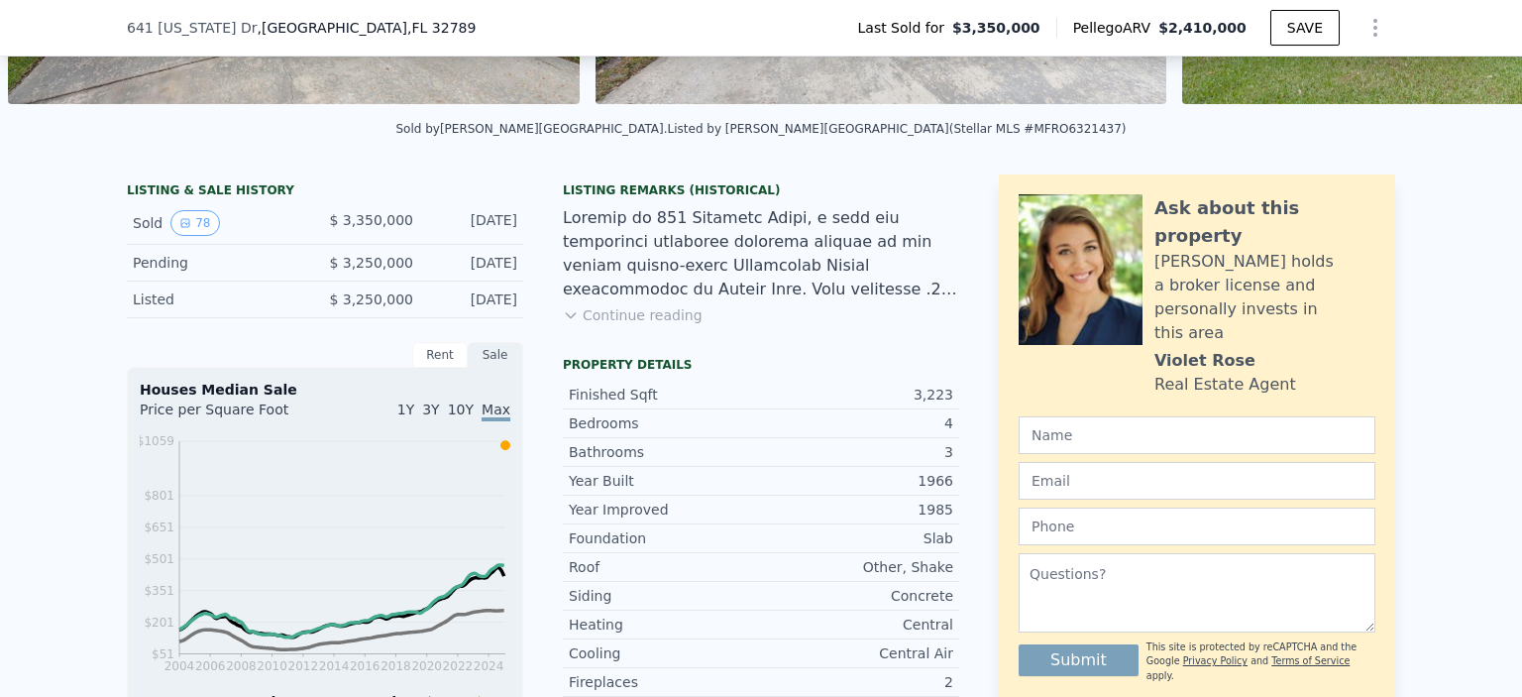
click at [659, 316] on div "Listing Remarks (Historical) Continue reading" at bounding box center [761, 265] width 396 height 166
click at [660, 325] on button "Continue reading" at bounding box center [633, 315] width 140 height 20
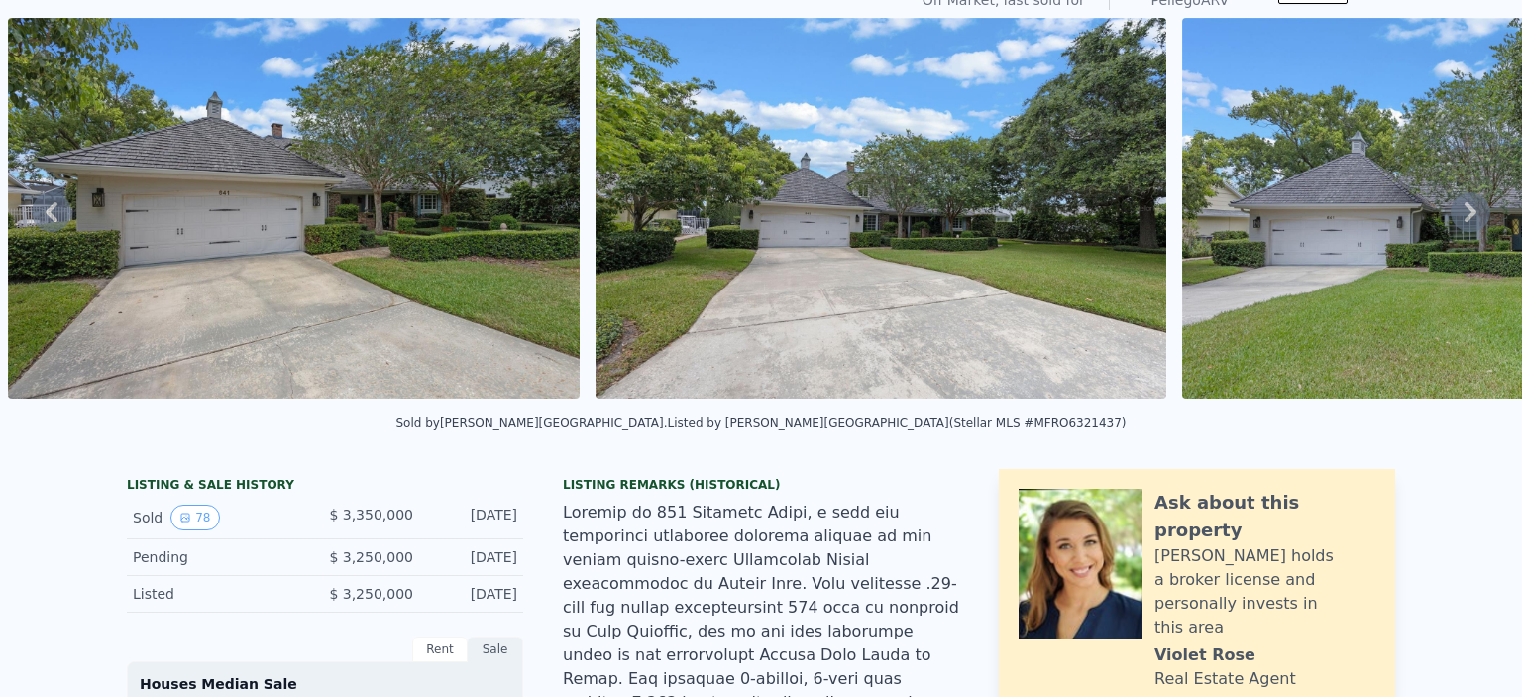
scroll to position [0, 0]
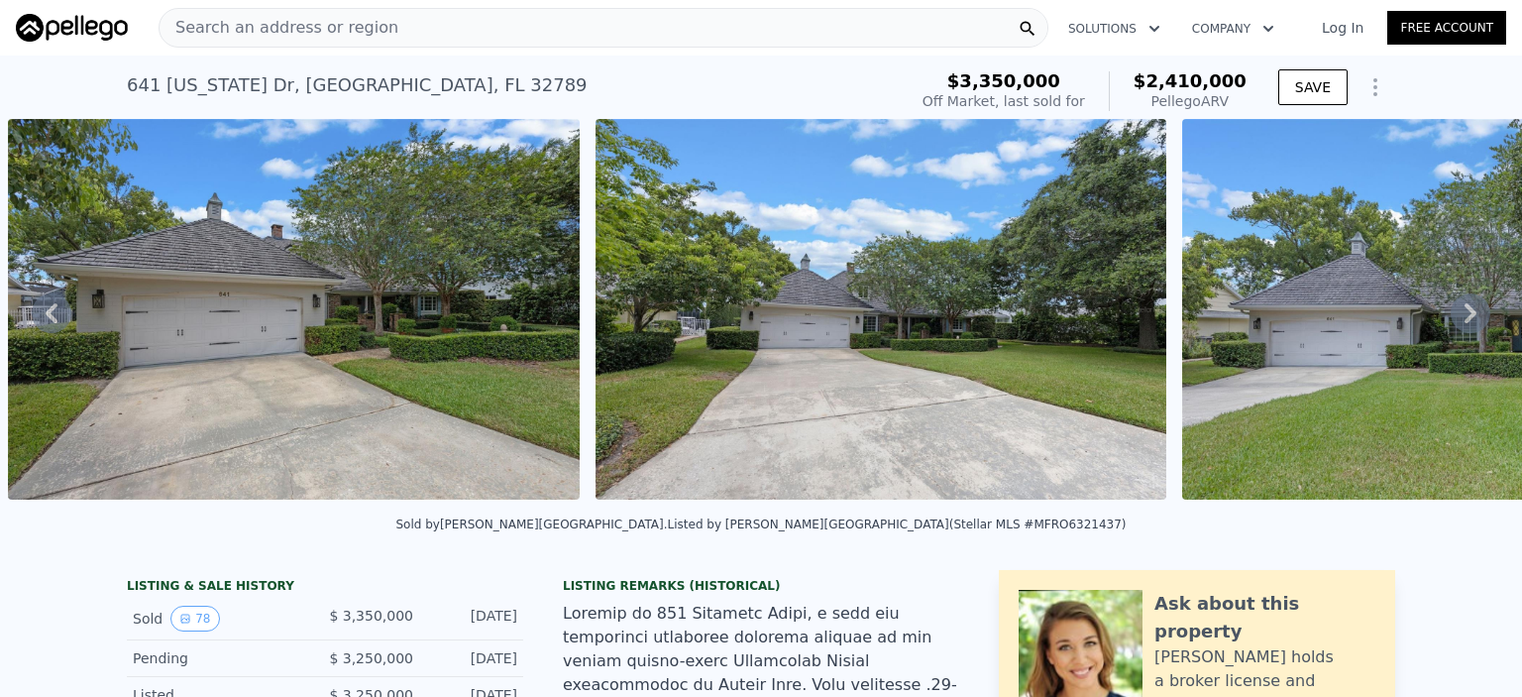
click at [1465, 317] on icon at bounding box center [1471, 313] width 40 height 40
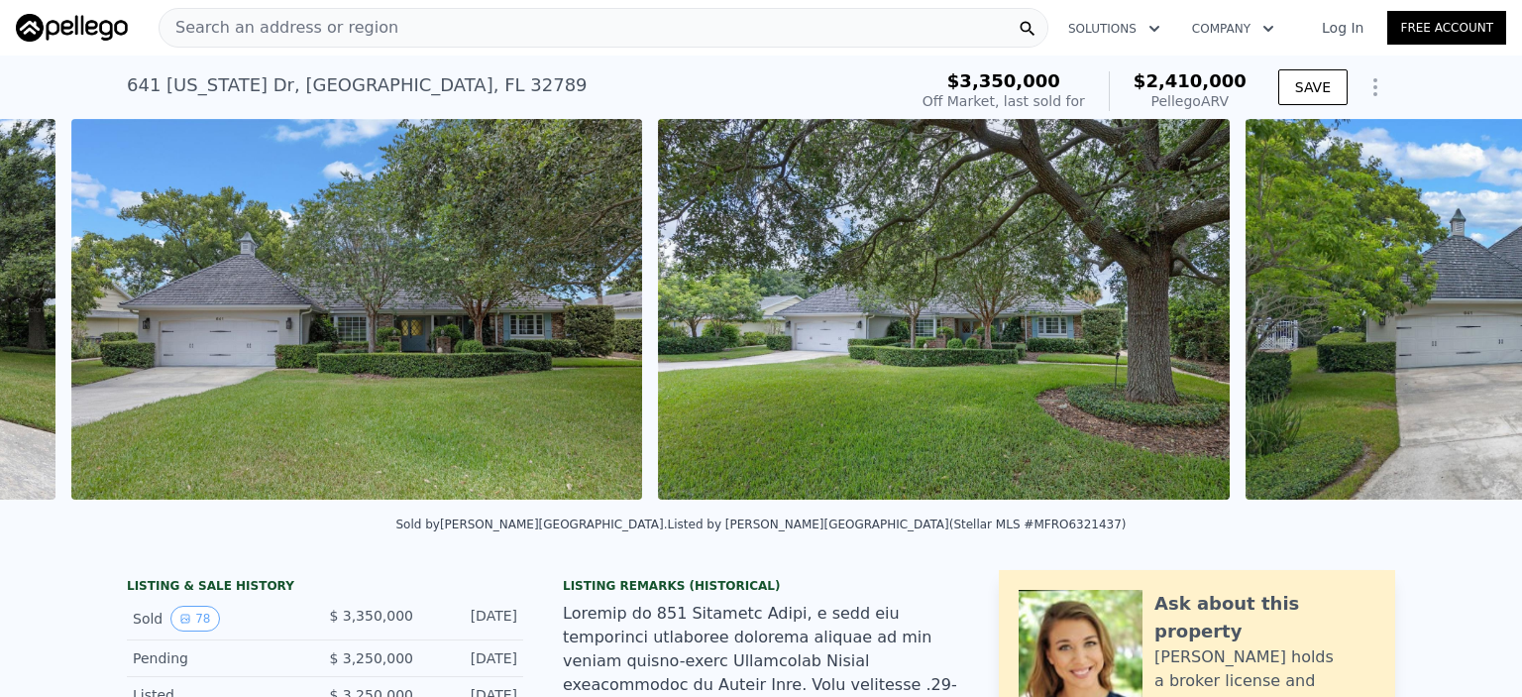
scroll to position [0, 3841]
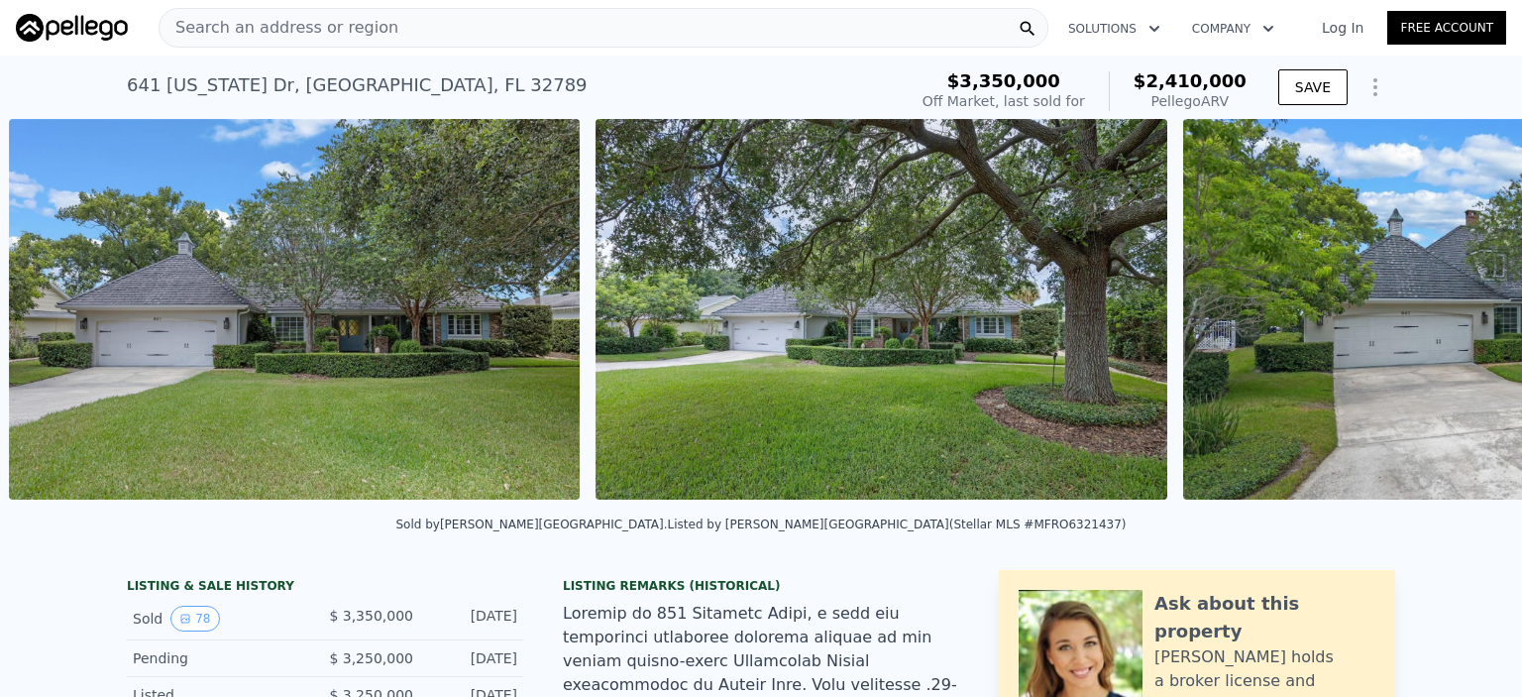
click at [1456, 315] on div "• + − • + − STREET VIEW Loading... SATELLITE VIEW" at bounding box center [761, 312] width 1522 height 387
click at [1451, 314] on icon at bounding box center [1471, 313] width 40 height 40
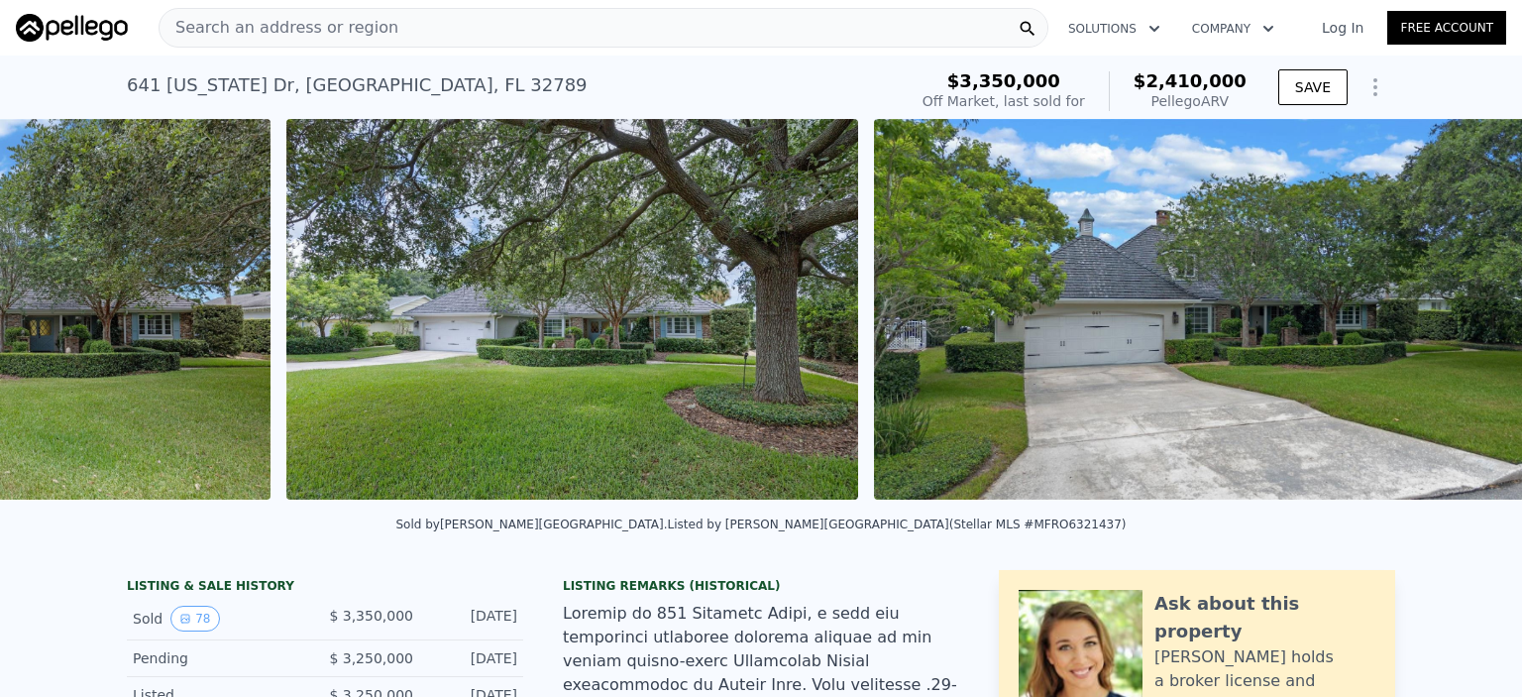
scroll to position [0, 4428]
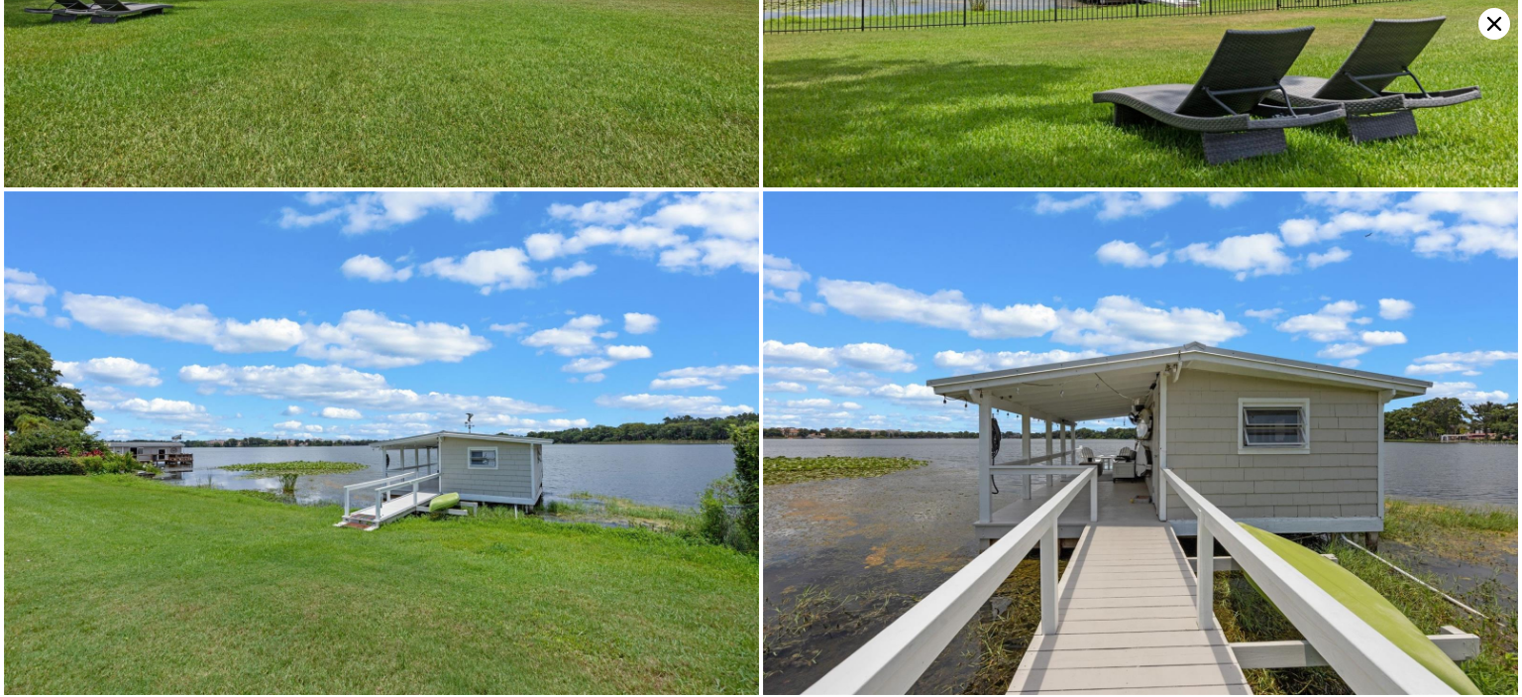
scroll to position [13476, 0]
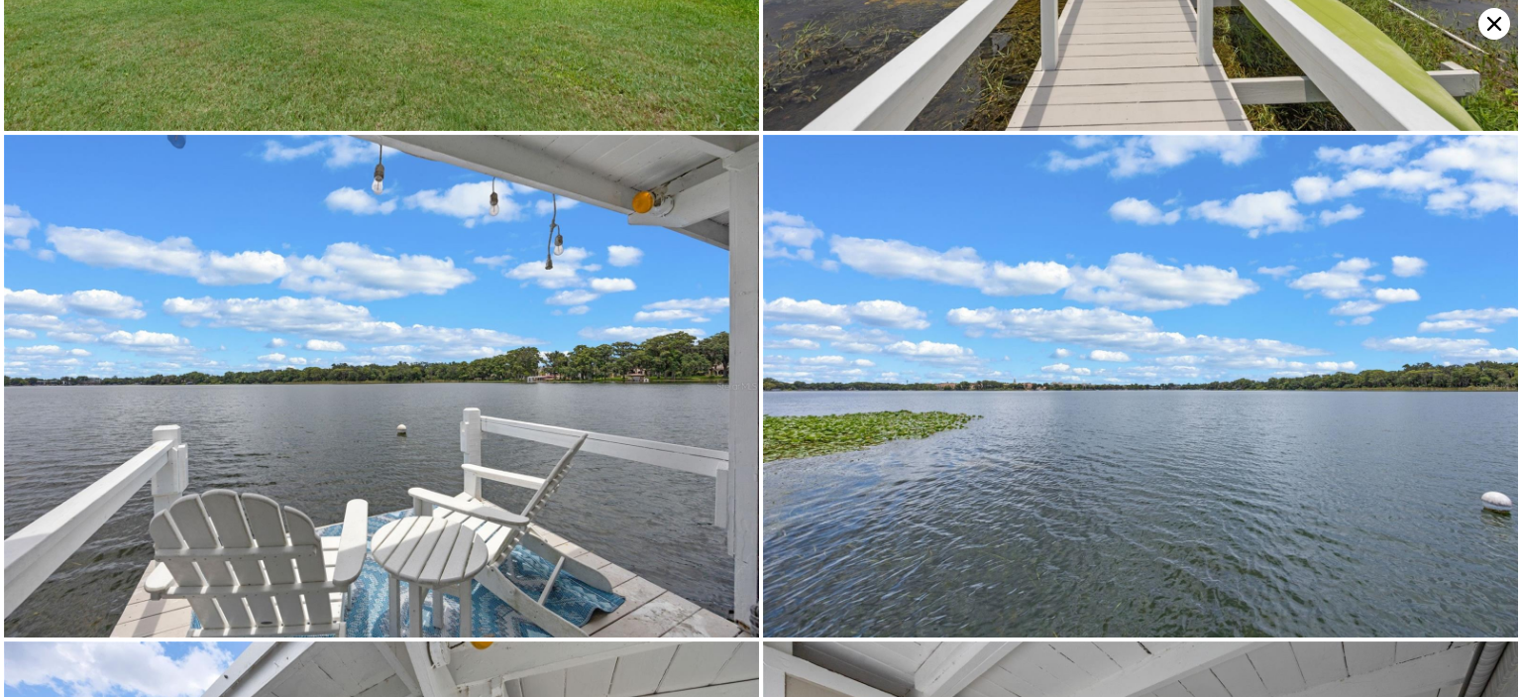
click at [1487, 25] on icon at bounding box center [1494, 24] width 32 height 32
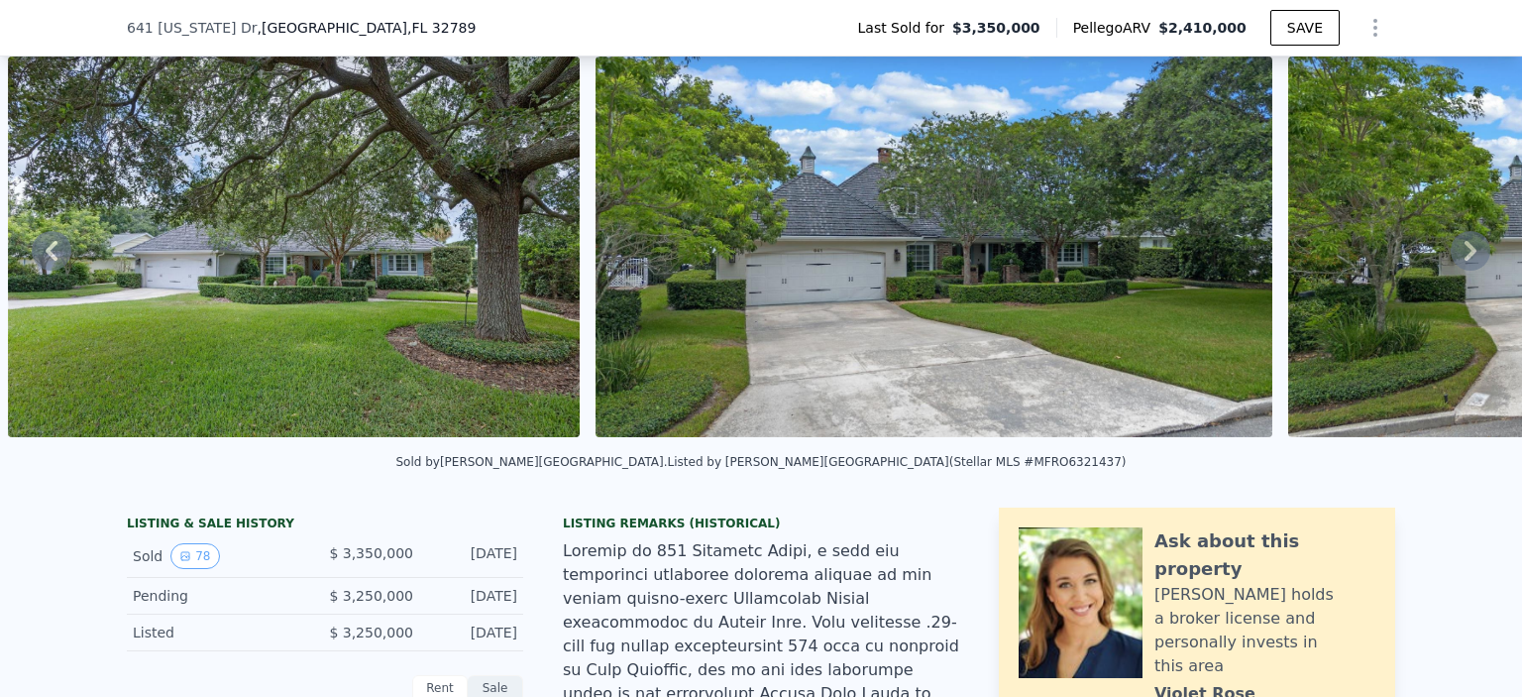
scroll to position [91, 0]
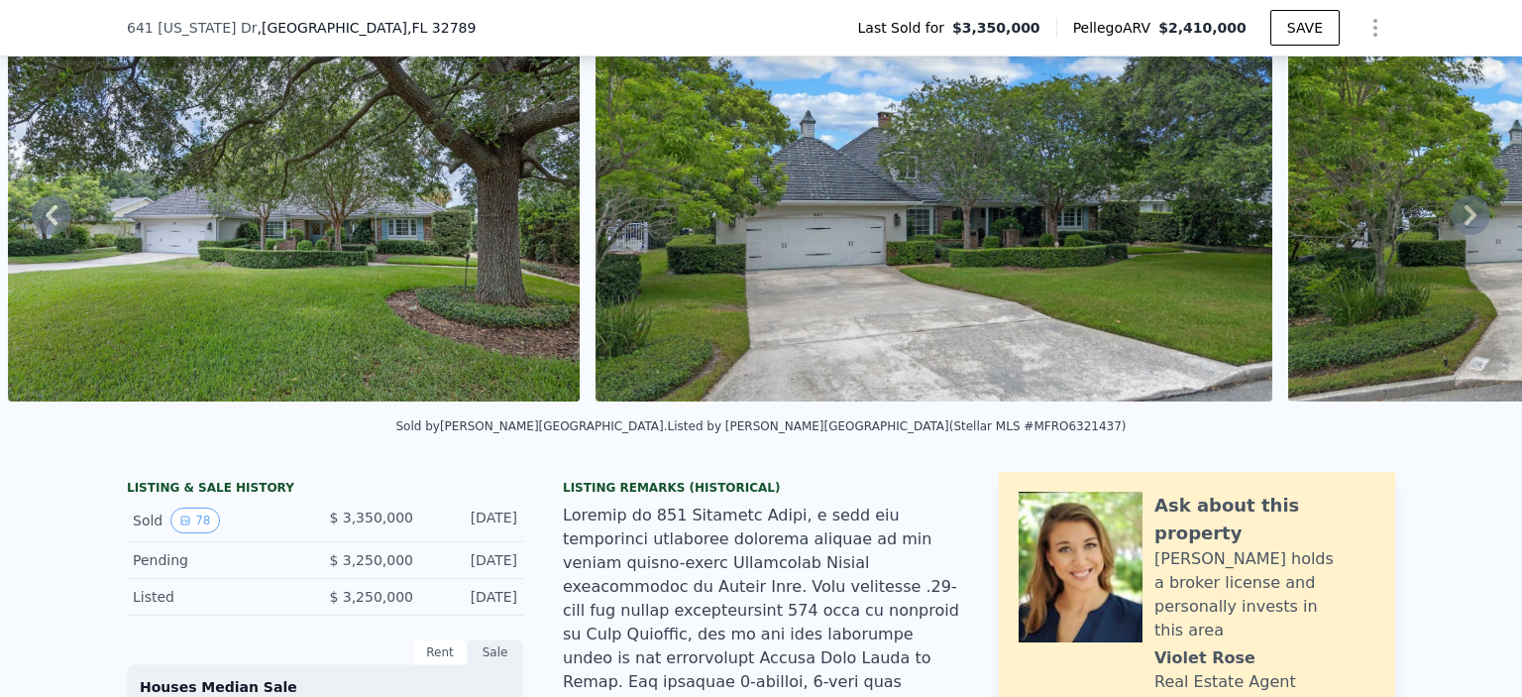
drag, startPoint x: 417, startPoint y: 570, endPoint x: 484, endPoint y: 558, distance: 67.4
click at [484, 558] on div "Pending $ 3,250,000 [DATE]" at bounding box center [325, 560] width 396 height 37
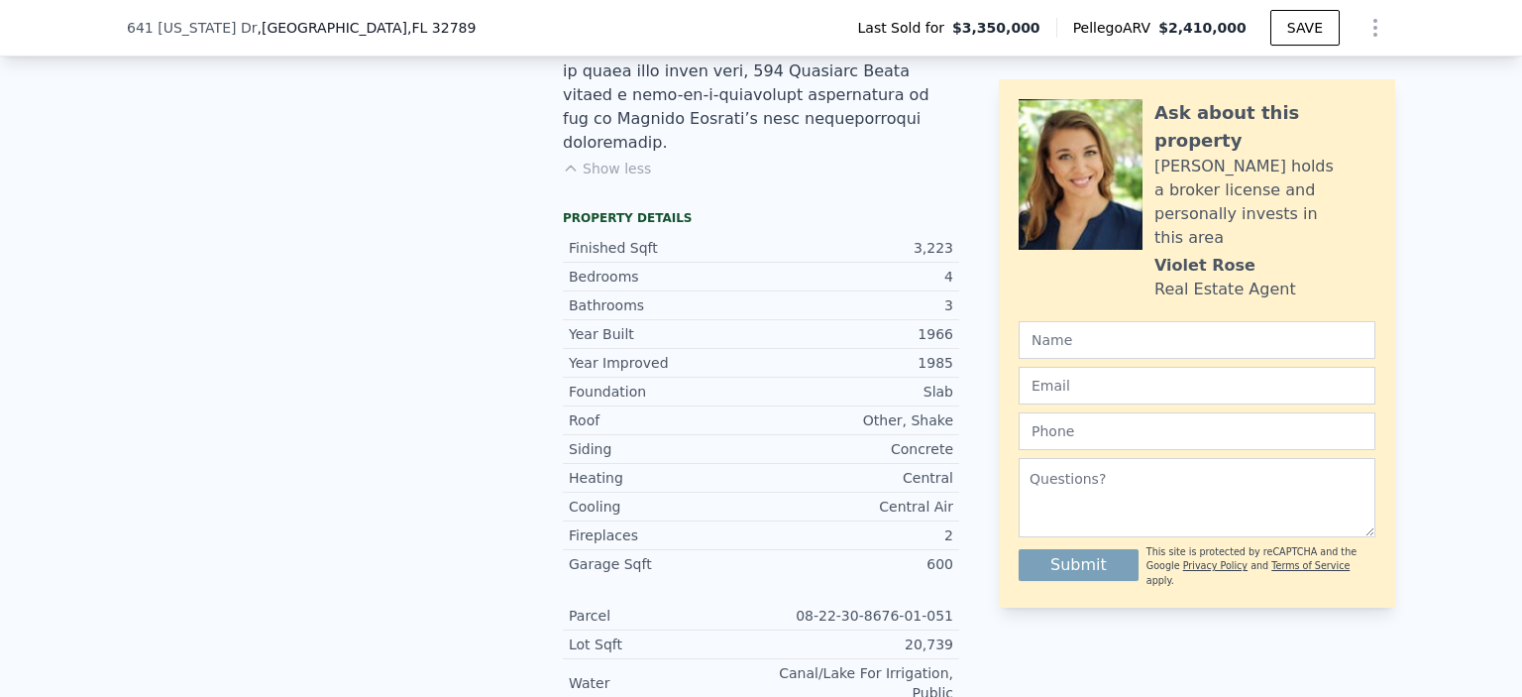
scroll to position [1578, 0]
